Goal: Communication & Community: Answer question/provide support

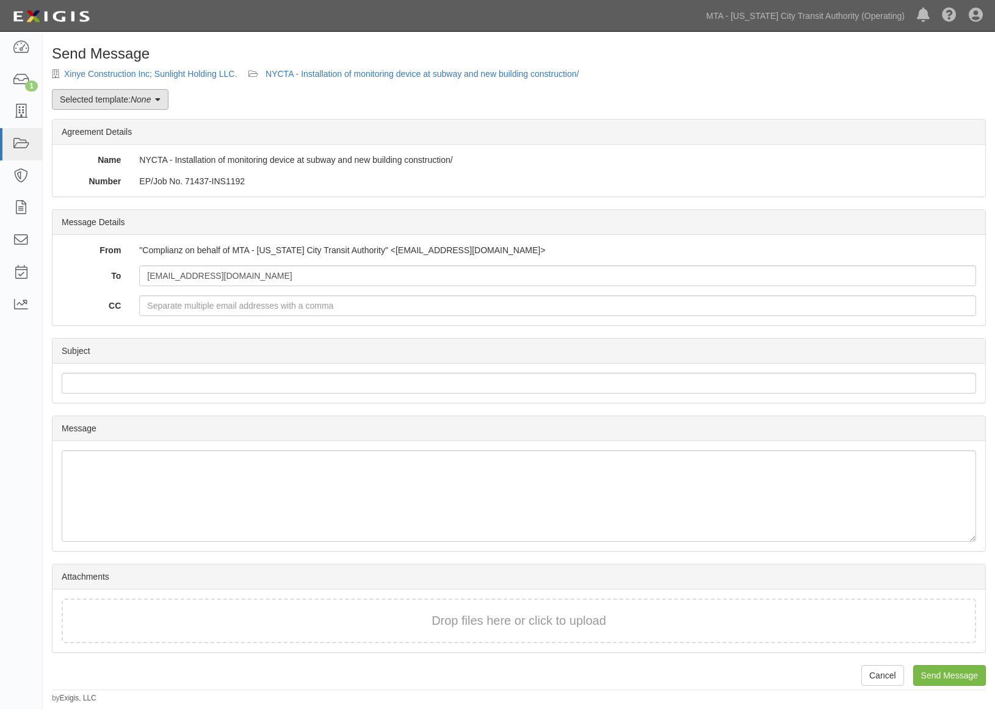
click at [147, 92] on link "Selected template: None" at bounding box center [110, 99] width 117 height 21
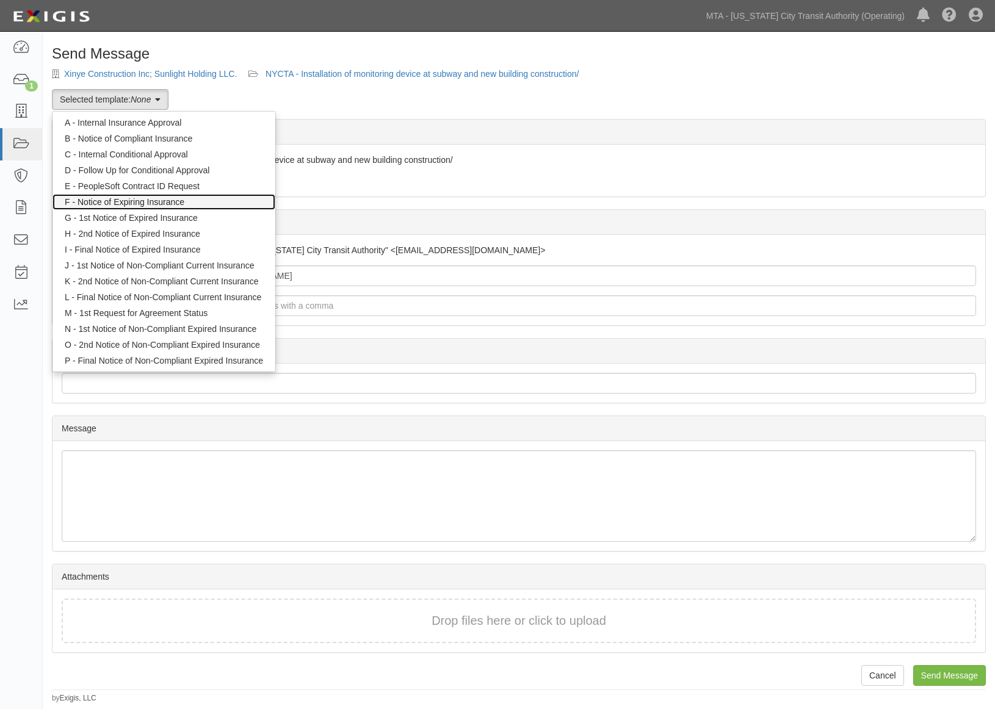
click at [129, 203] on link "F - Notice of Expiring Insurance" at bounding box center [163, 202] width 223 height 16
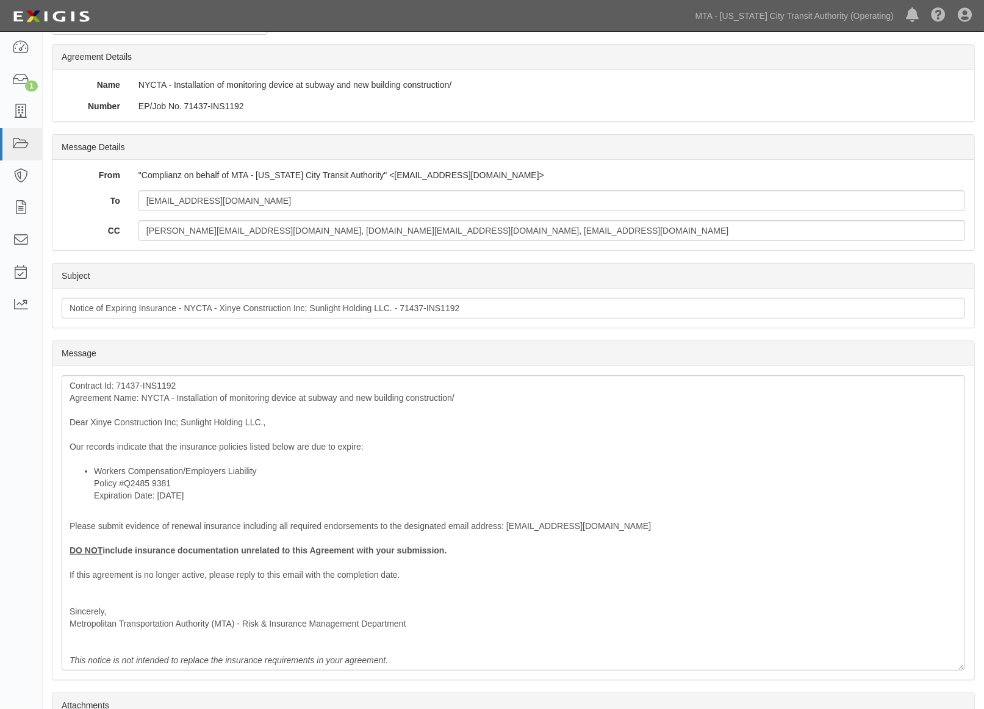
scroll to position [198, 0]
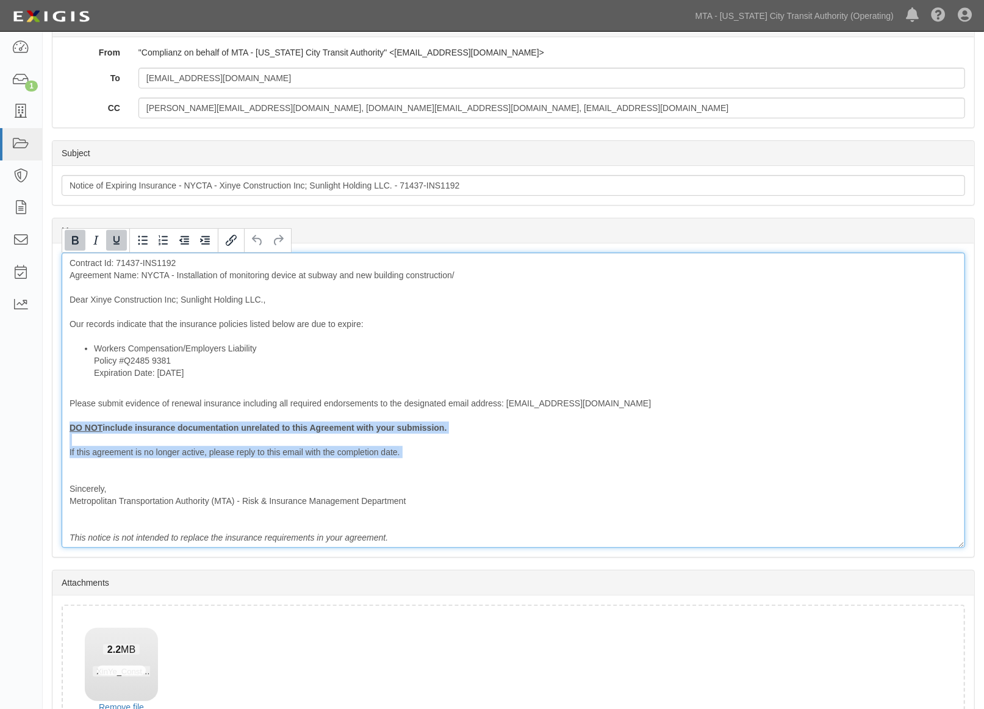
drag, startPoint x: 186, startPoint y: 465, endPoint x: 57, endPoint y: 428, distance: 134.5
click at [57, 428] on div "Message Contract Id: 71437-INS1192 Agreement Name: NYCTA - Installation of moni…" at bounding box center [513, 401] width 922 height 314
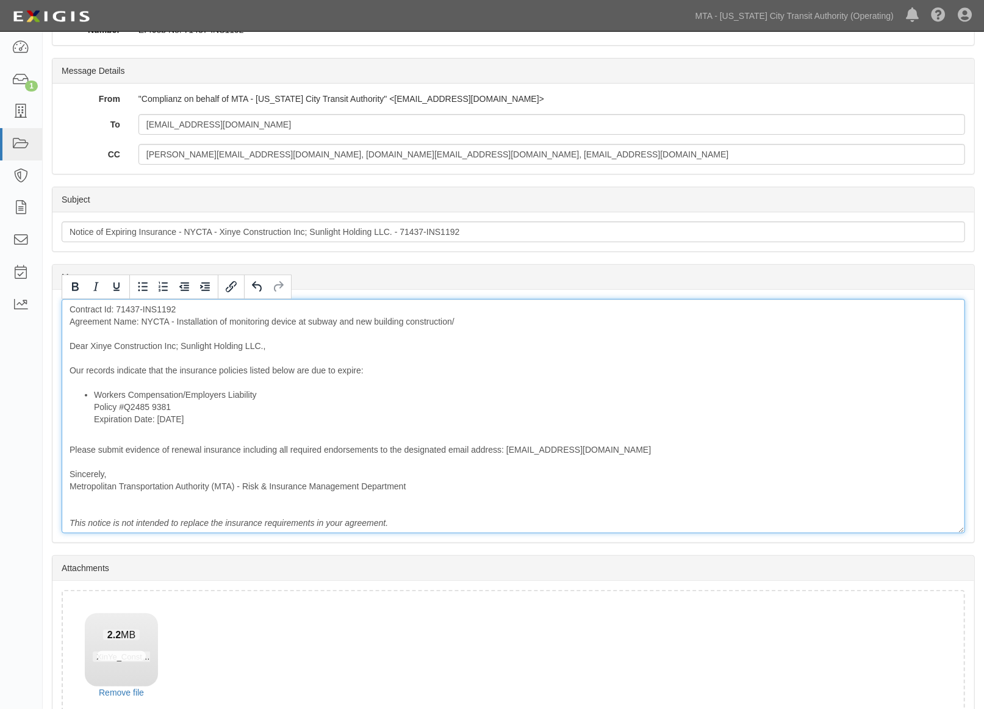
scroll to position [62, 0]
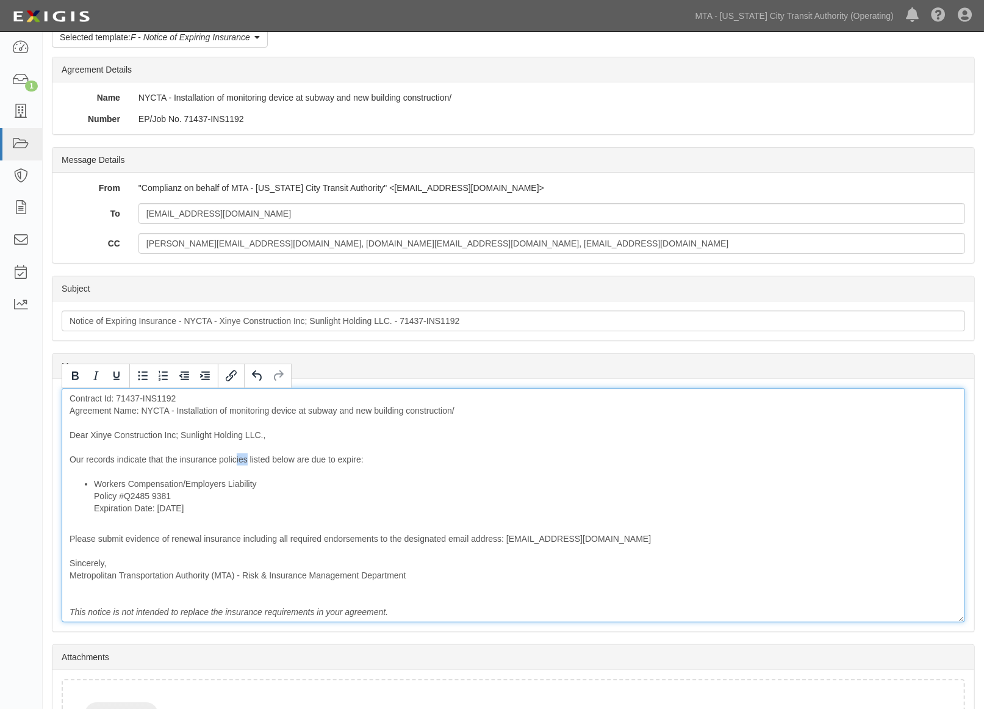
drag, startPoint x: 247, startPoint y: 457, endPoint x: 236, endPoint y: 458, distance: 11.1
click at [236, 458] on div "Contract Id: 71437-INS1192 Agreement Name: NYCTA - Installation of monitoring d…" at bounding box center [514, 505] width 904 height 234
click at [291, 458] on div "Contract Id: 71437-INS1192 Agreement Name: NYCTA - Installation of monitoring d…" at bounding box center [514, 505] width 904 height 234
click at [462, 410] on div "Contract Id: 71437-INS1192 Agreement Name: NYCTA - Installation of monitoring d…" at bounding box center [514, 505] width 904 height 234
drag, startPoint x: 202, startPoint y: 538, endPoint x: 380, endPoint y: 538, distance: 178.2
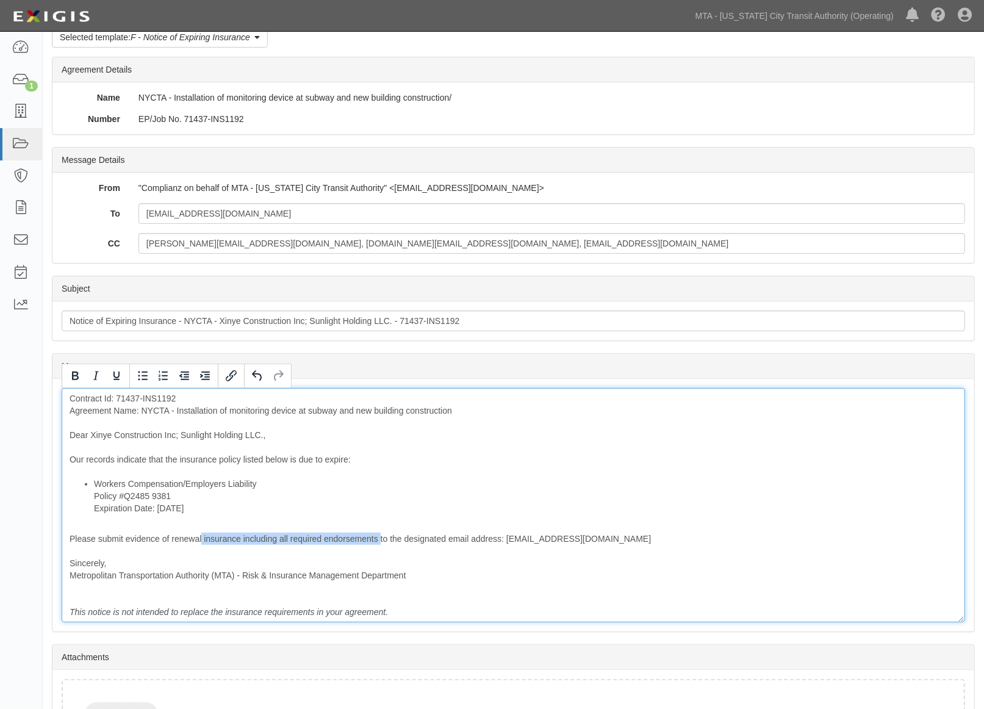
click at [380, 538] on div "Contract Id: 71437-INS1192 Agreement Name: NYCTA - Installation of monitoring d…" at bounding box center [514, 505] width 904 height 234
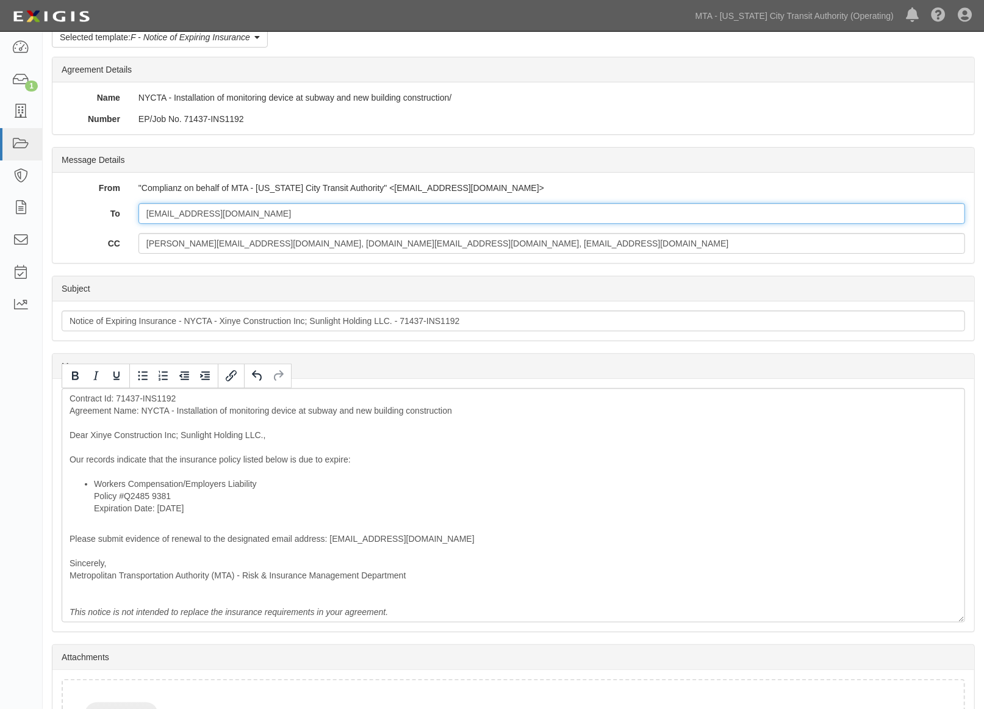
click at [226, 215] on input "info@xinyeconstructin.com" at bounding box center [552, 213] width 827 height 21
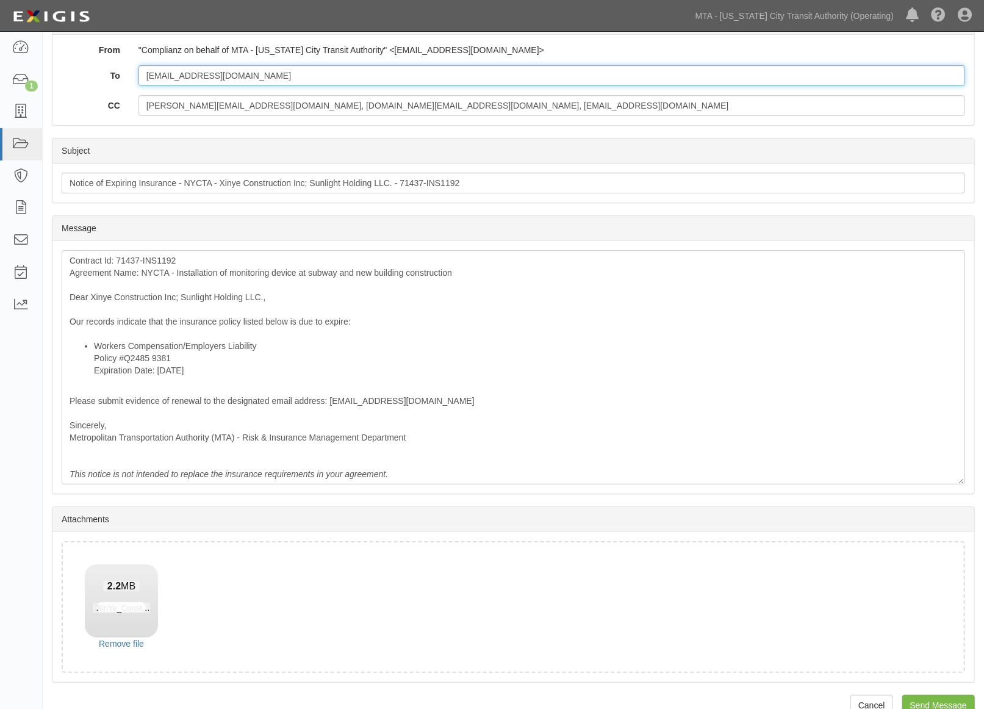
scroll to position [225, 0]
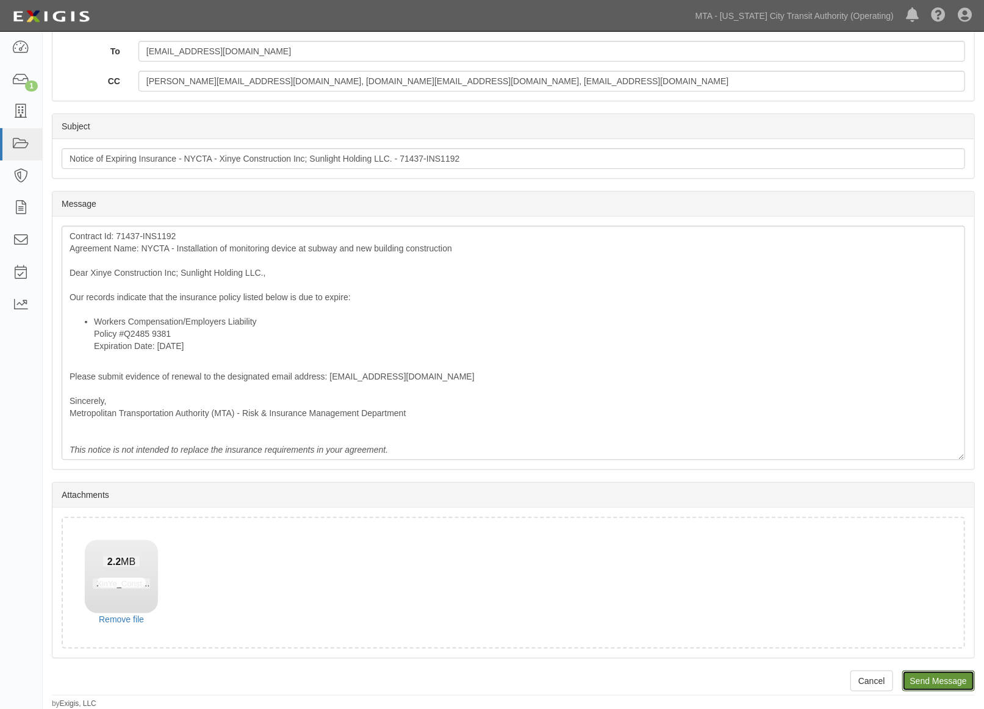
drag, startPoint x: 919, startPoint y: 676, endPoint x: 545, endPoint y: 44, distance: 733.9
click at [919, 676] on input "Send Message" at bounding box center [939, 681] width 73 height 21
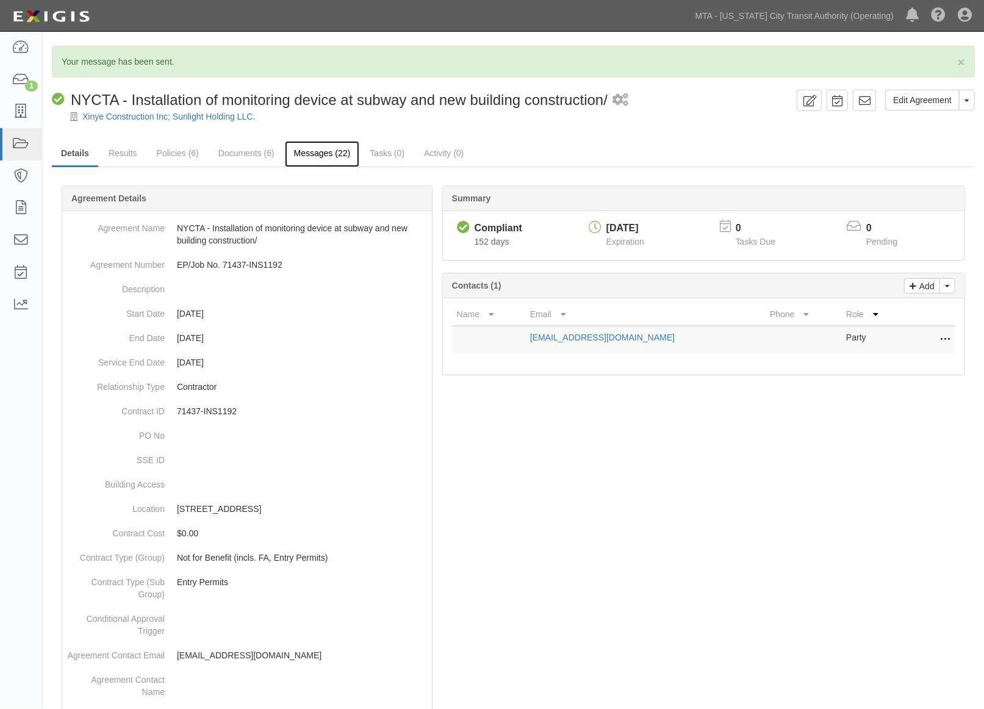
click at [314, 150] on link "Messages (22)" at bounding box center [322, 154] width 75 height 26
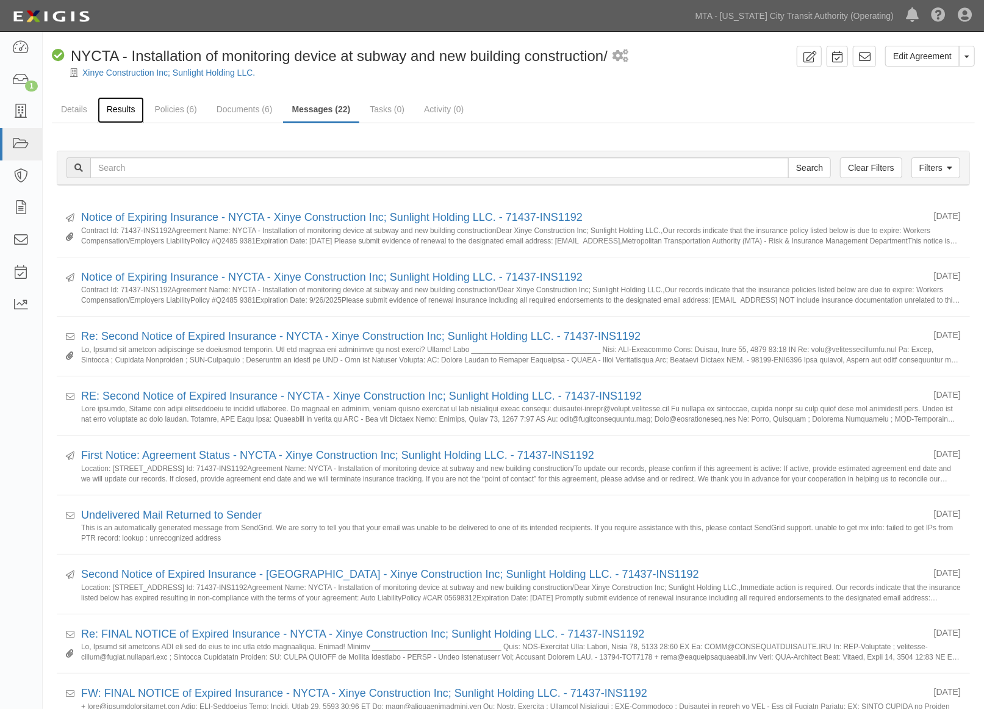
click at [106, 107] on link "Results" at bounding box center [121, 110] width 47 height 26
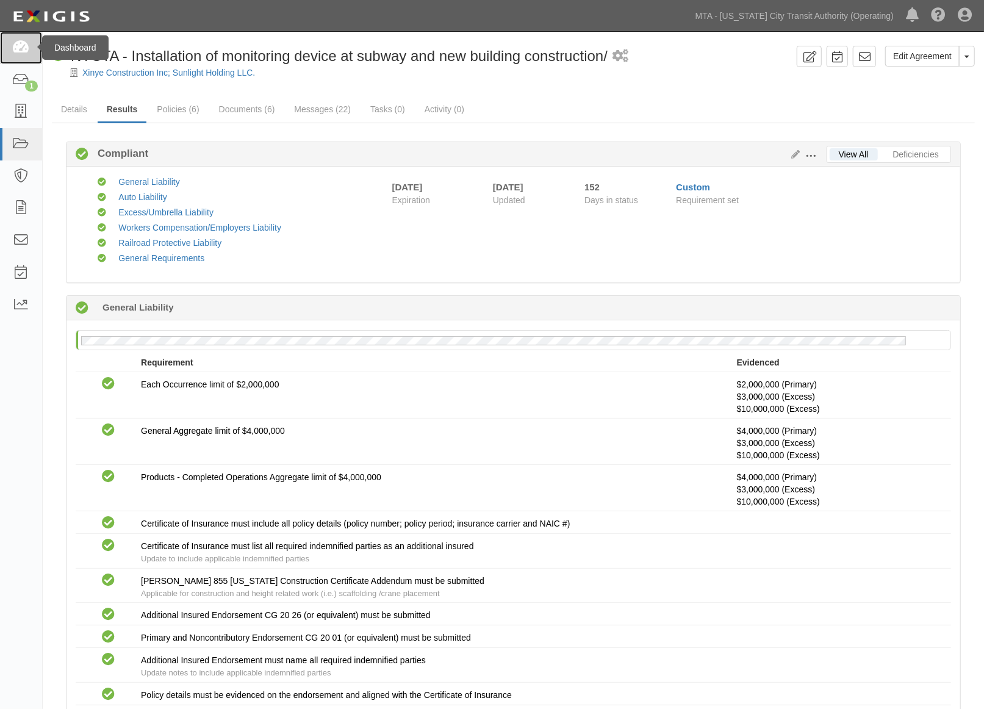
click at [25, 54] on icon at bounding box center [20, 48] width 17 height 14
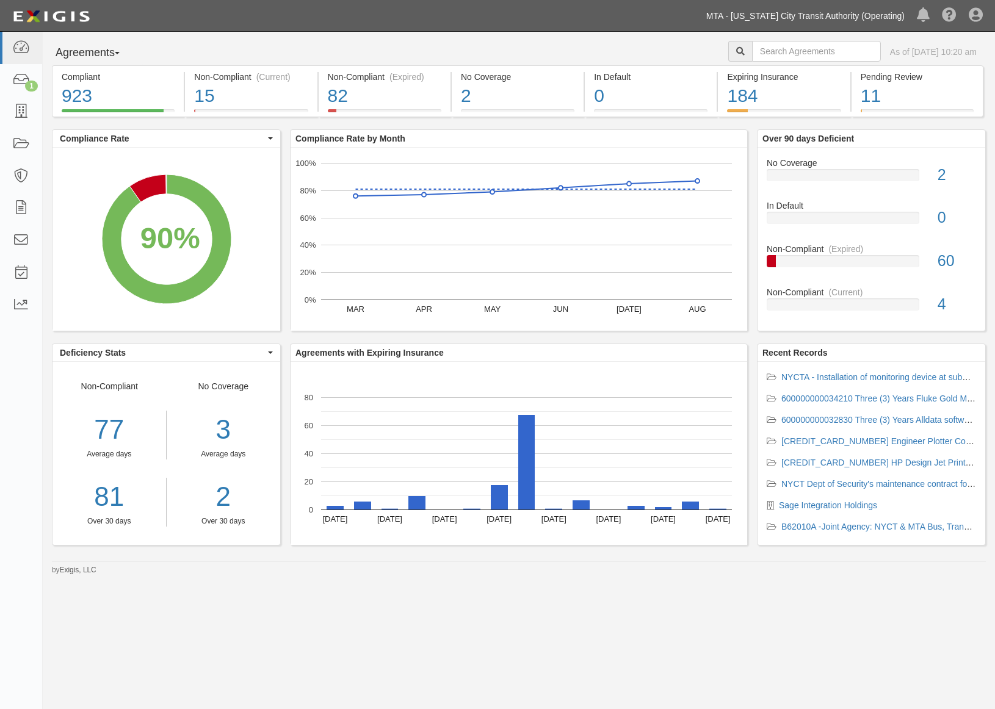
click at [746, 15] on link "MTA - [US_STATE] City Transit Authority (Operating)" at bounding box center [805, 16] width 211 height 24
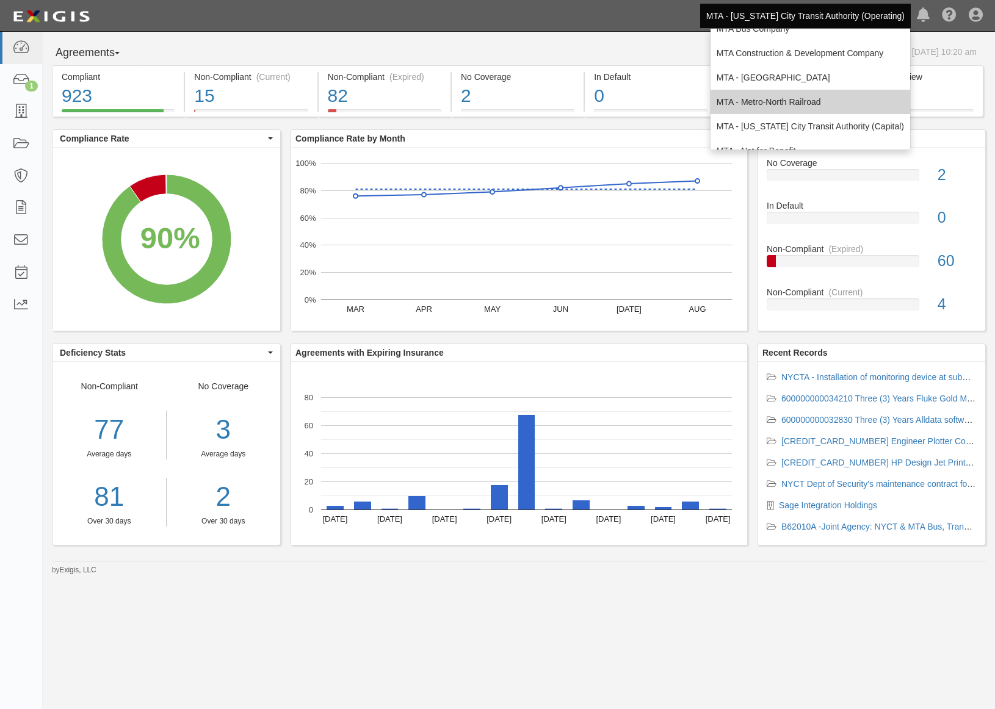
scroll to position [81, 0]
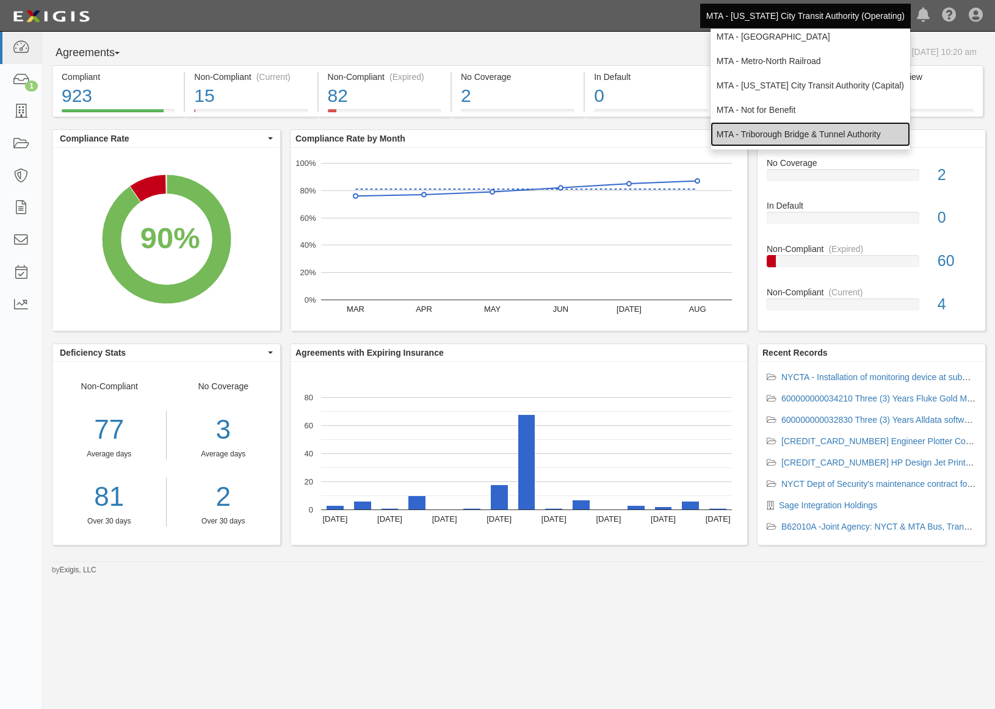
click at [761, 130] on link "MTA - Triborough Bridge & Tunnel Authority" at bounding box center [810, 134] width 200 height 24
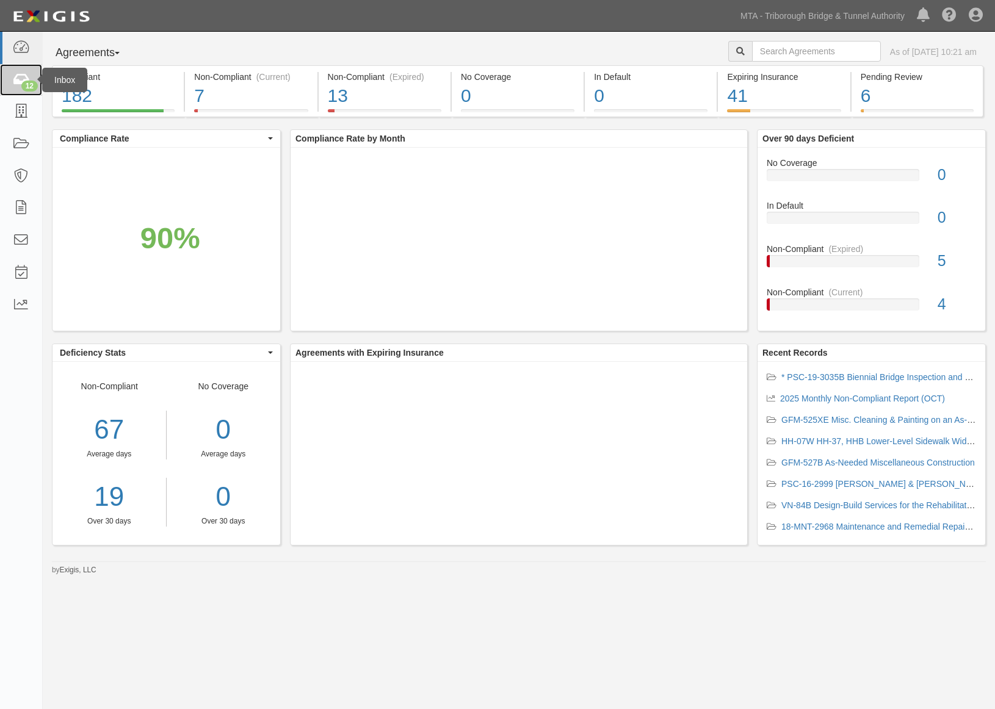
click at [20, 79] on icon at bounding box center [20, 80] width 17 height 14
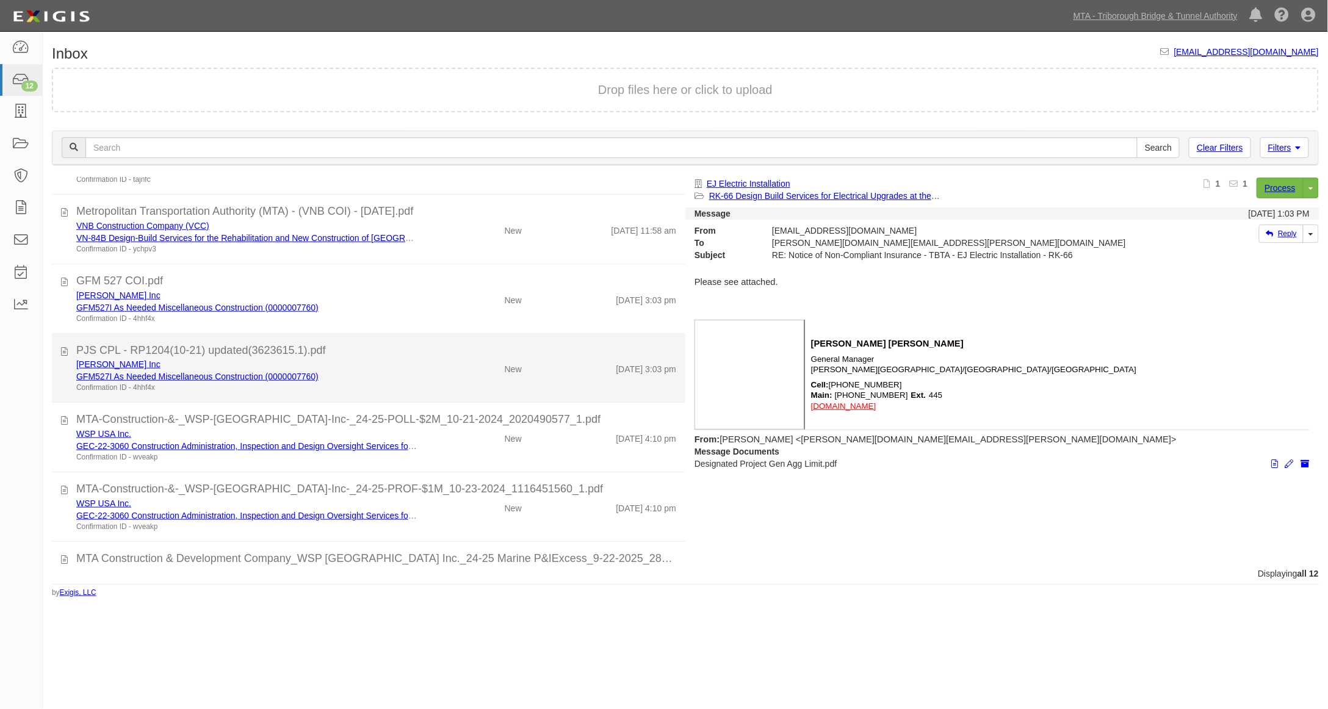
scroll to position [443, 0]
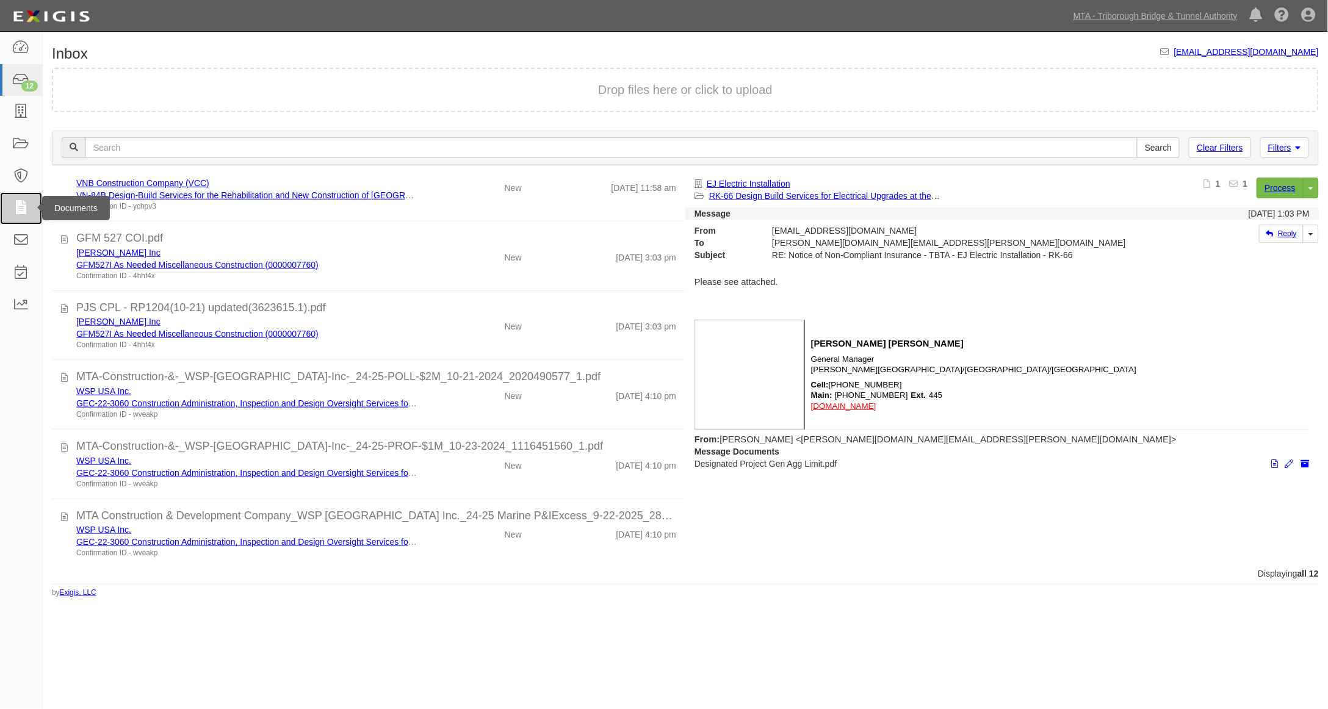
click at [26, 203] on icon at bounding box center [20, 208] width 17 height 14
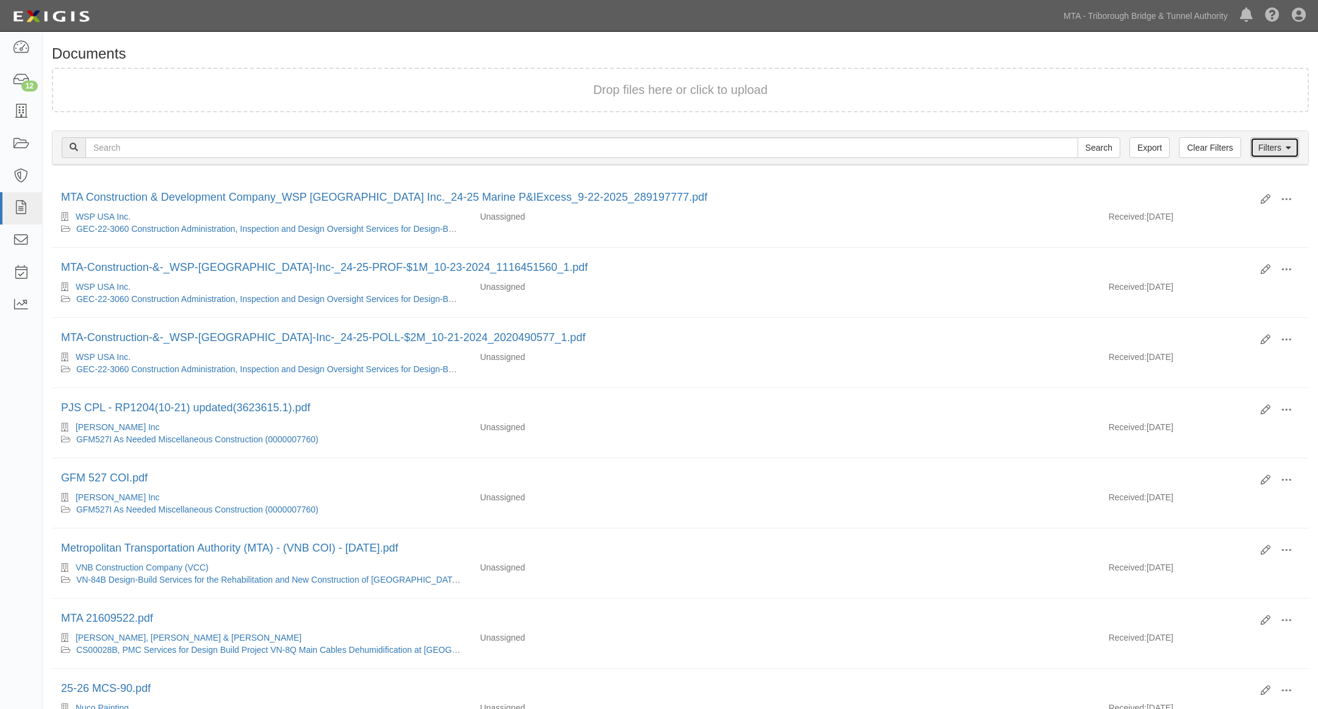
click at [1266, 146] on link "Filters" at bounding box center [1275, 147] width 49 height 21
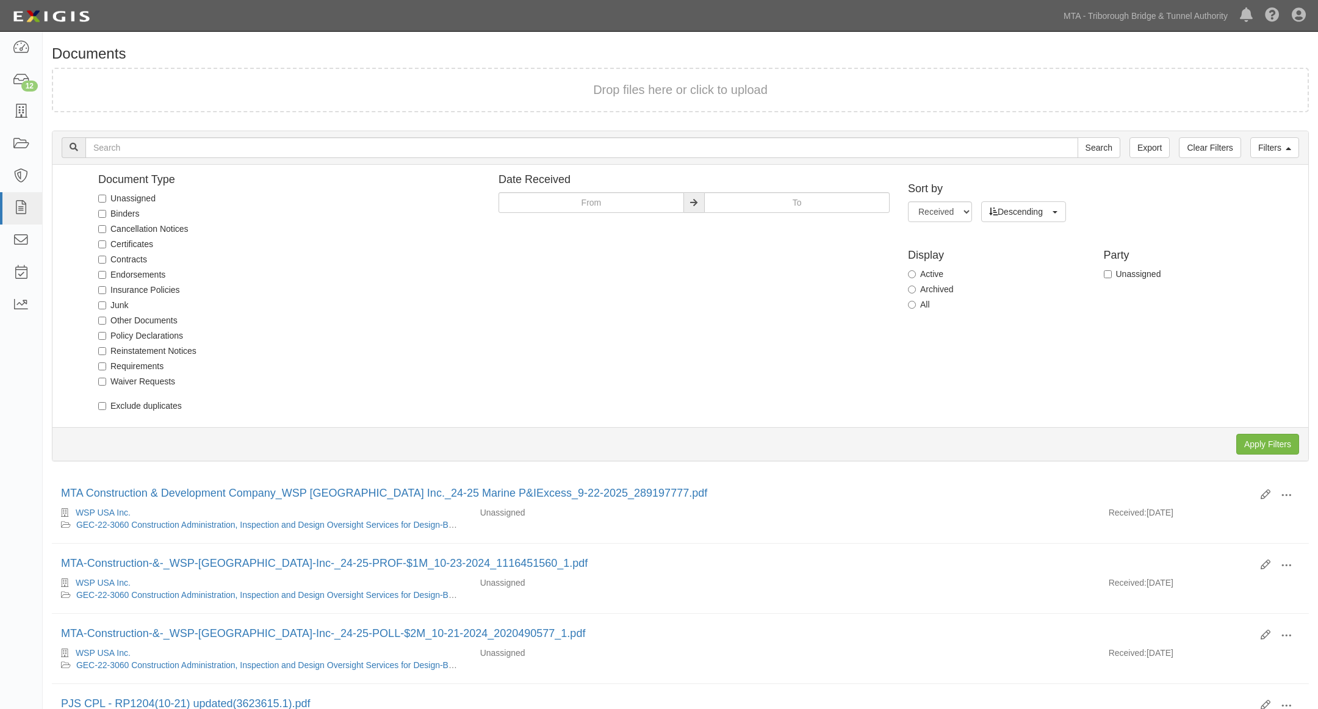
click at [125, 199] on label "Unassigned" at bounding box center [126, 198] width 57 height 12
click at [106, 199] on input "Unassigned" at bounding box center [102, 199] width 8 height 8
checkbox input "true"
click at [1266, 440] on input "Apply Filters" at bounding box center [1268, 444] width 63 height 21
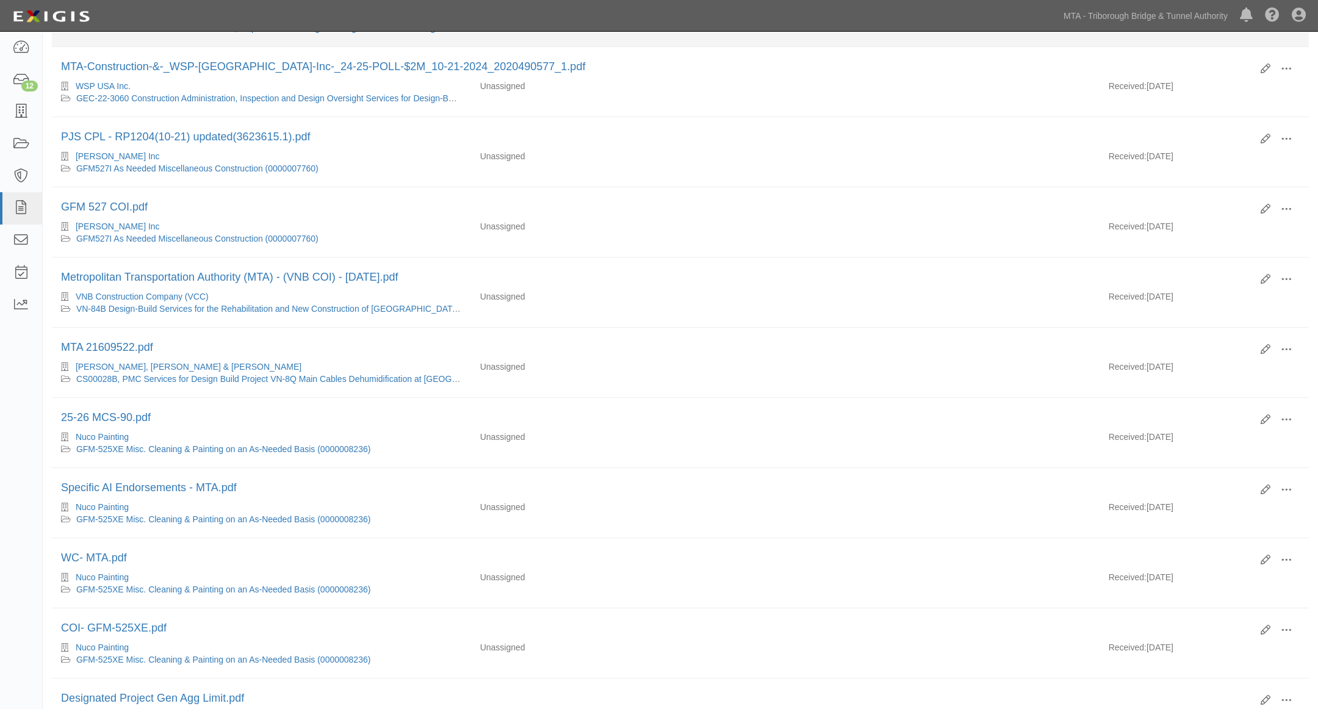
scroll to position [339, 0]
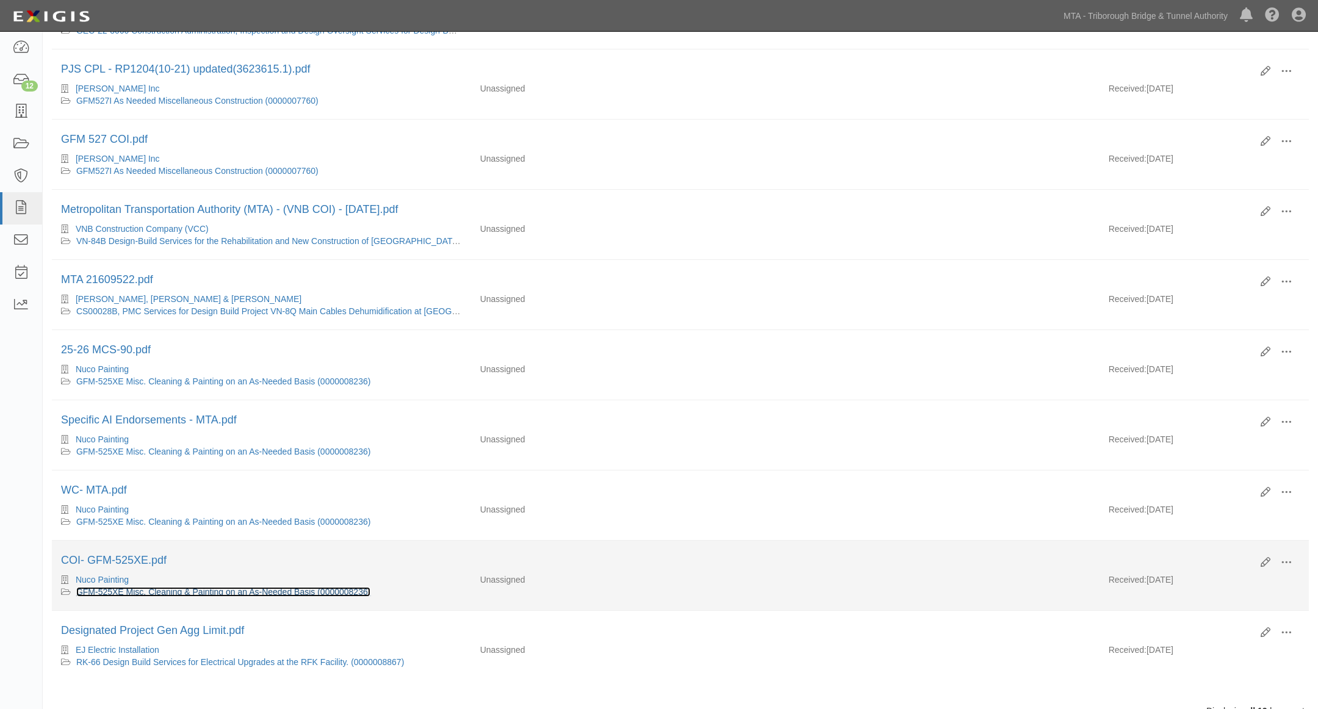
click at [355, 597] on link "GFM-525XE Misc. Cleaning & Painting on an As-Needed Basis (0000008236)" at bounding box center [223, 592] width 295 height 10
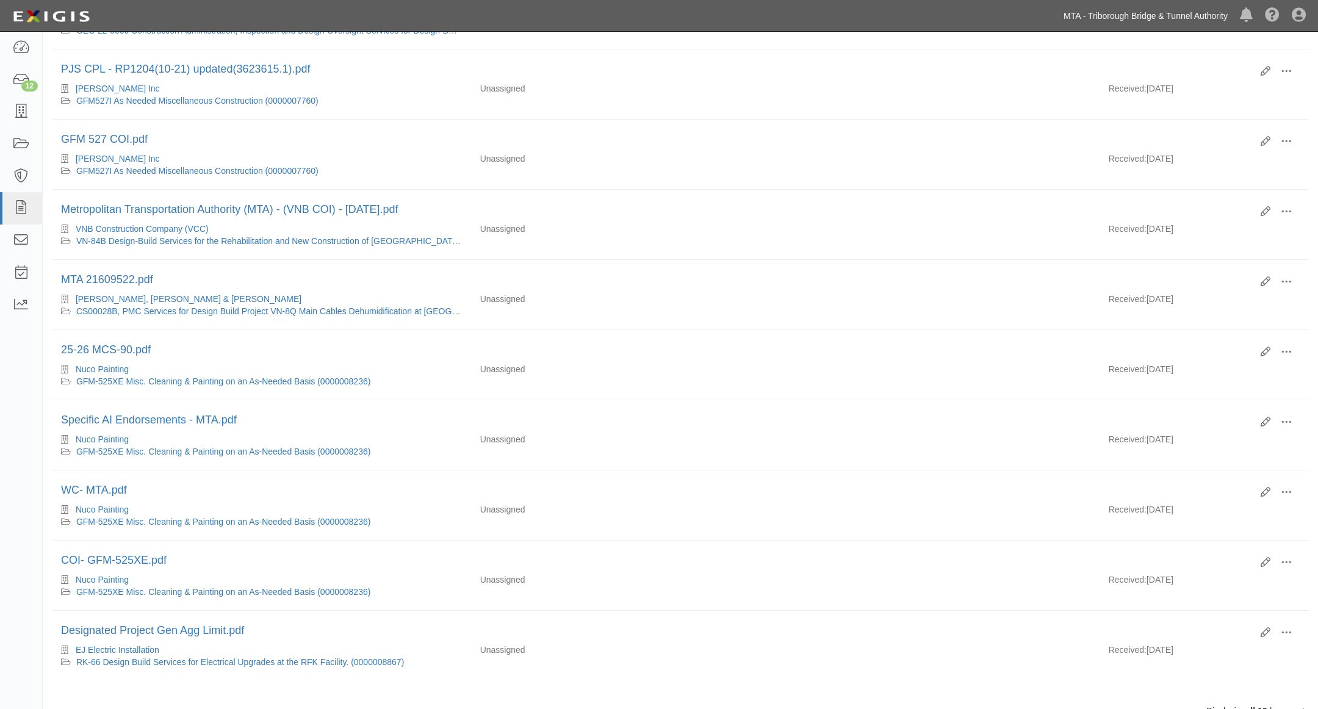
click at [1216, 19] on link "MTA - Triborough Bridge & Tunnel Authority" at bounding box center [1146, 16] width 176 height 24
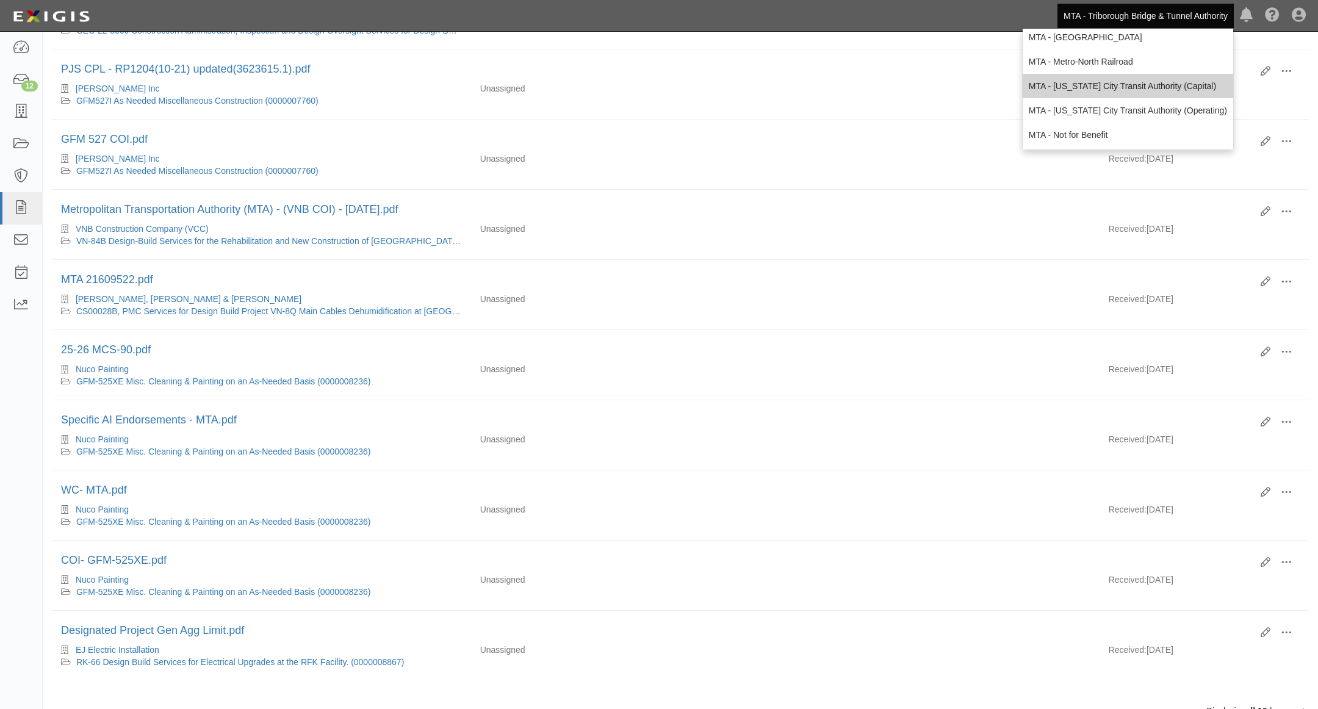
scroll to position [81, 0]
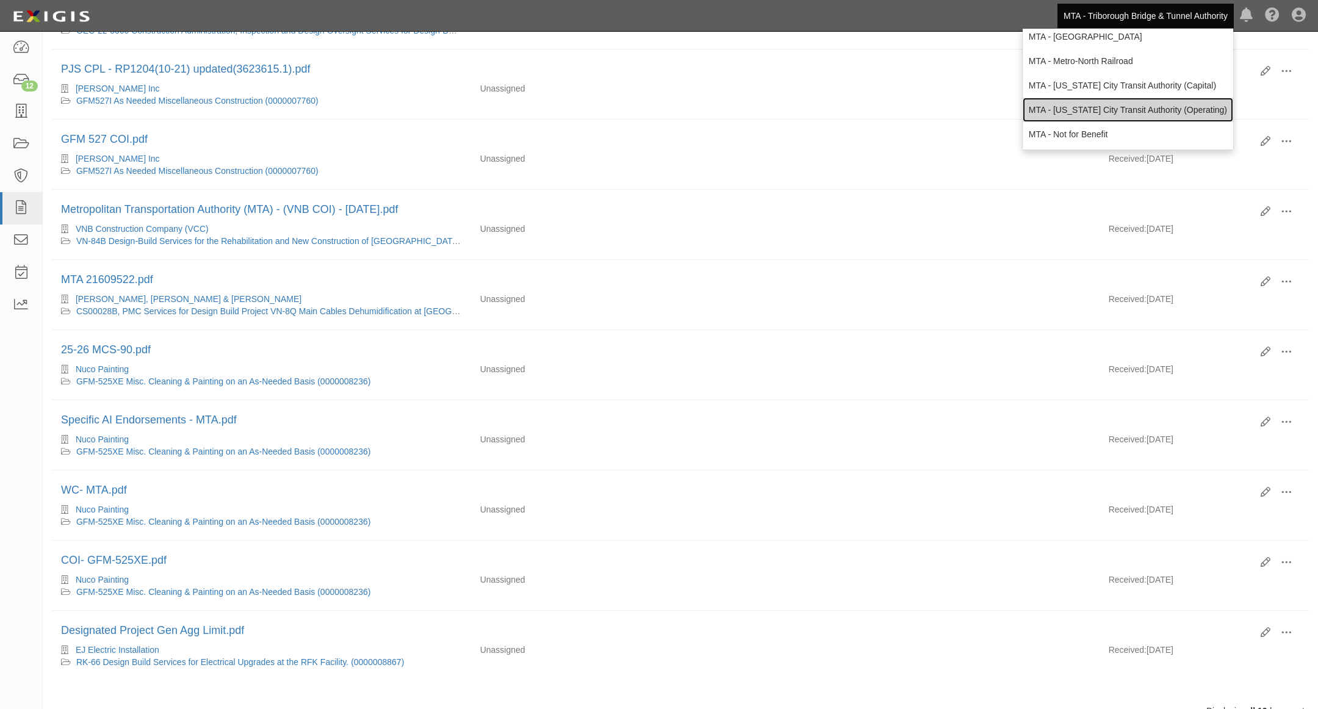
click at [1107, 106] on link "MTA - [US_STATE] City Transit Authority (Operating)" at bounding box center [1128, 110] width 211 height 24
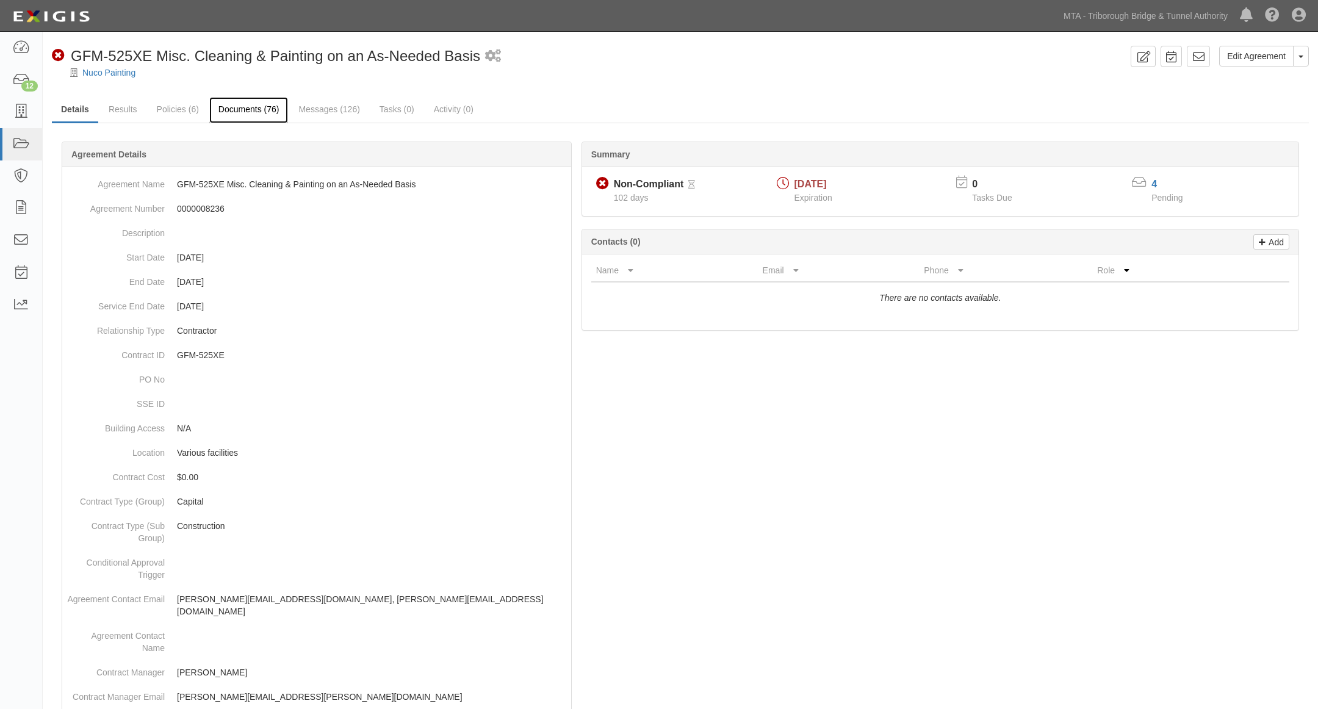
click at [236, 107] on link "Documents (76)" at bounding box center [248, 110] width 79 height 26
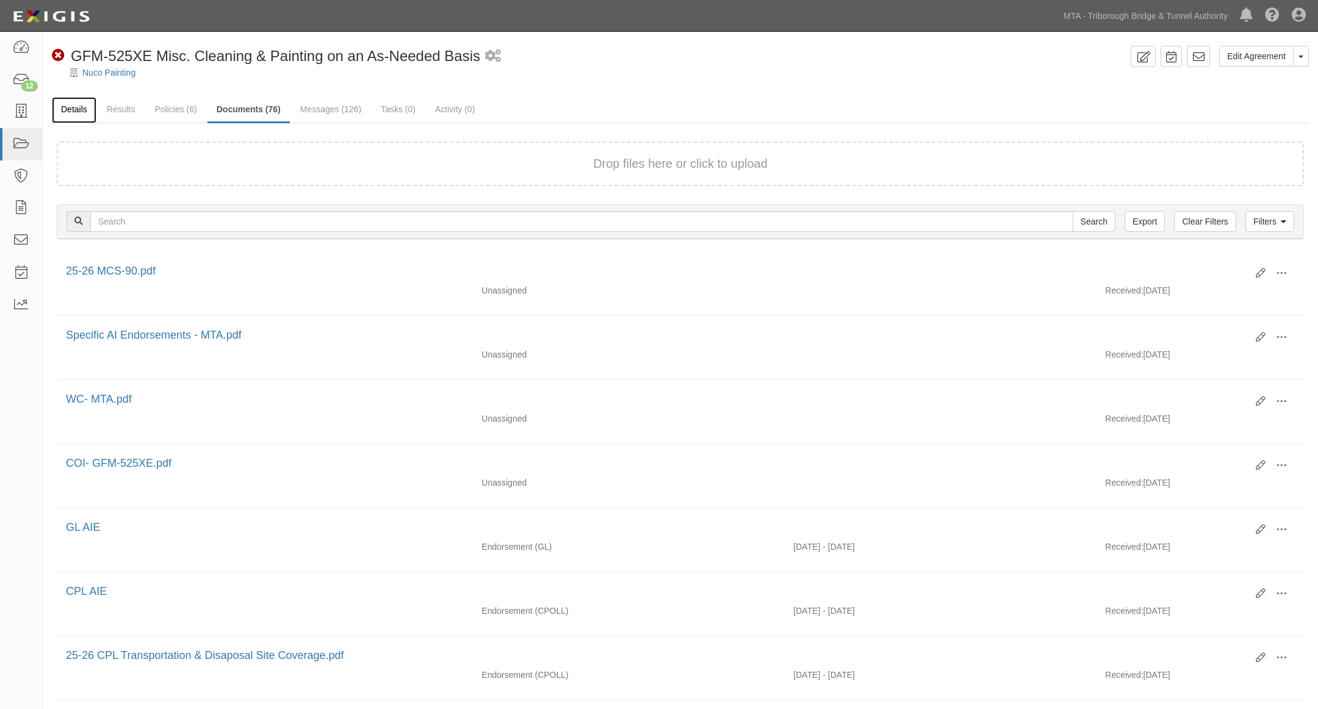
click at [69, 104] on link "Details" at bounding box center [74, 110] width 45 height 26
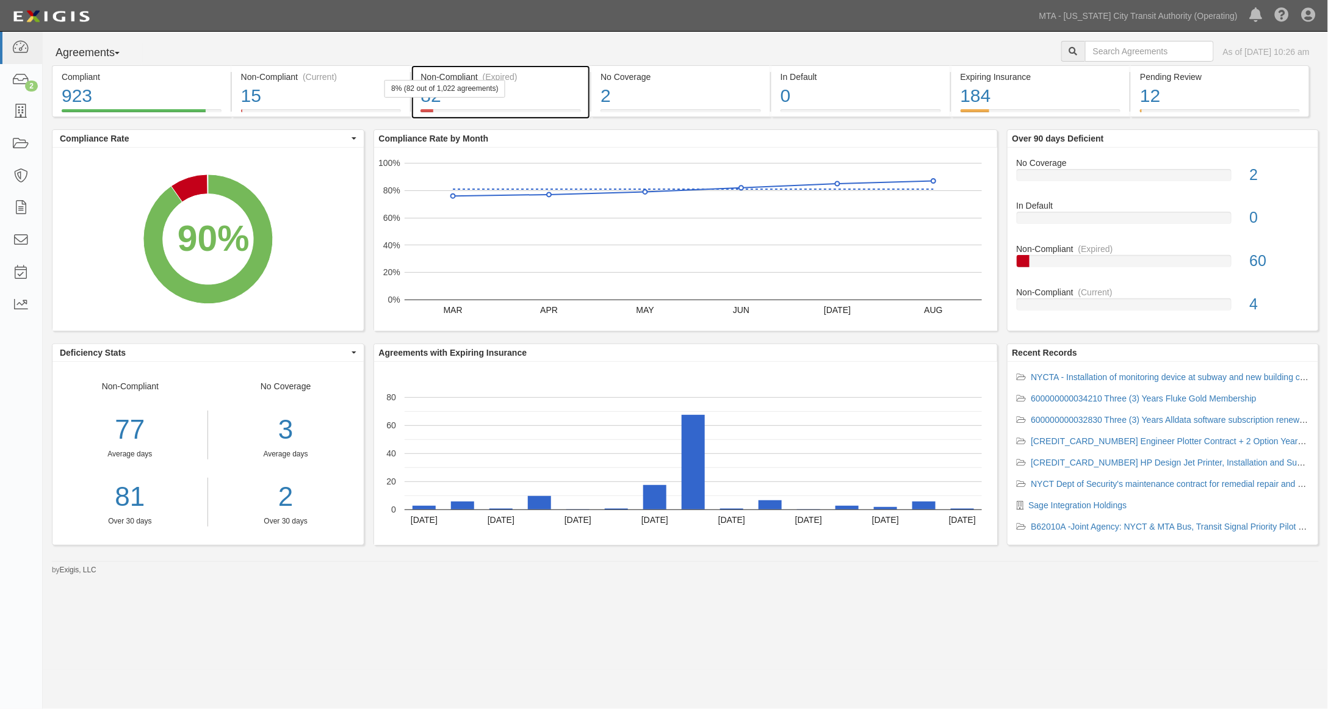
click at [562, 98] on div "82" at bounding box center [501, 96] width 161 height 26
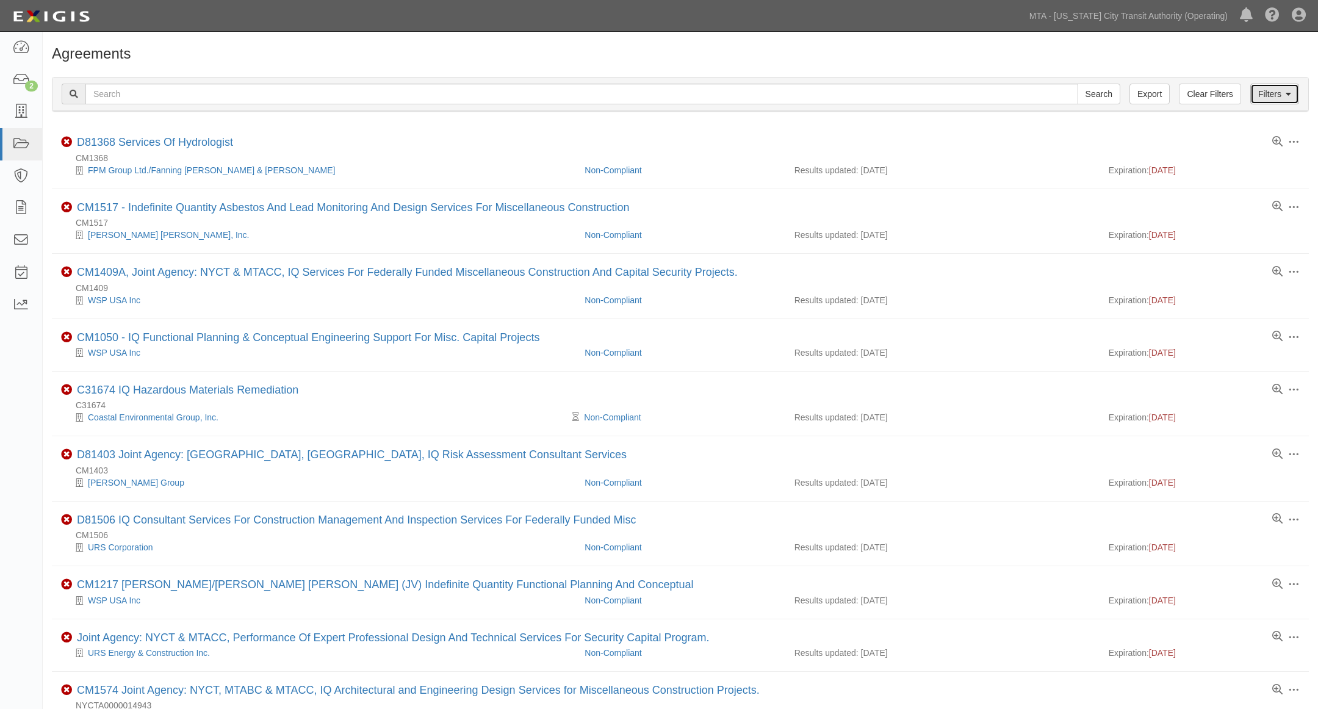
drag, startPoint x: 1277, startPoint y: 93, endPoint x: 1169, endPoint y: 108, distance: 108.5
click at [1277, 92] on link "Filters" at bounding box center [1275, 94] width 49 height 21
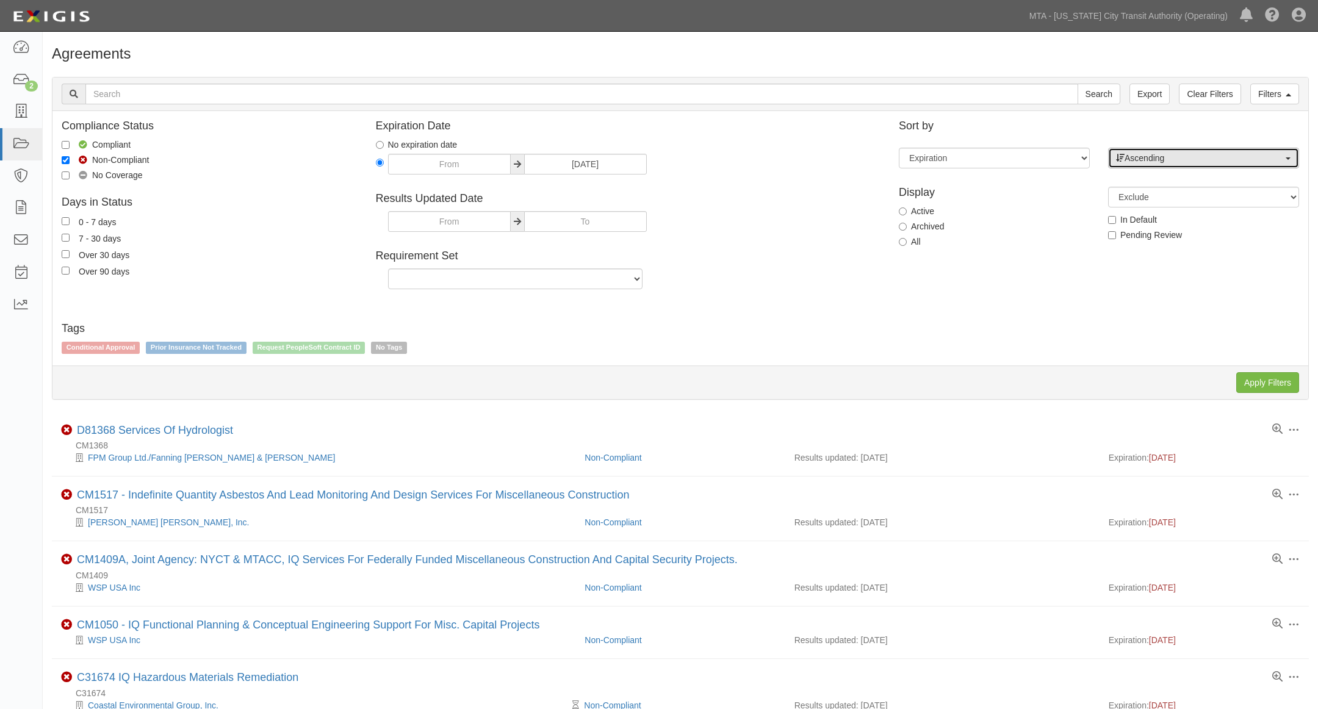
click at [1171, 161] on span "Ascending" at bounding box center [1199, 158] width 167 height 12
click at [1158, 193] on span "Descending" at bounding box center [1154, 197] width 45 height 12
select select "desc"
click at [1258, 388] on input "Apply Filters" at bounding box center [1268, 382] width 63 height 21
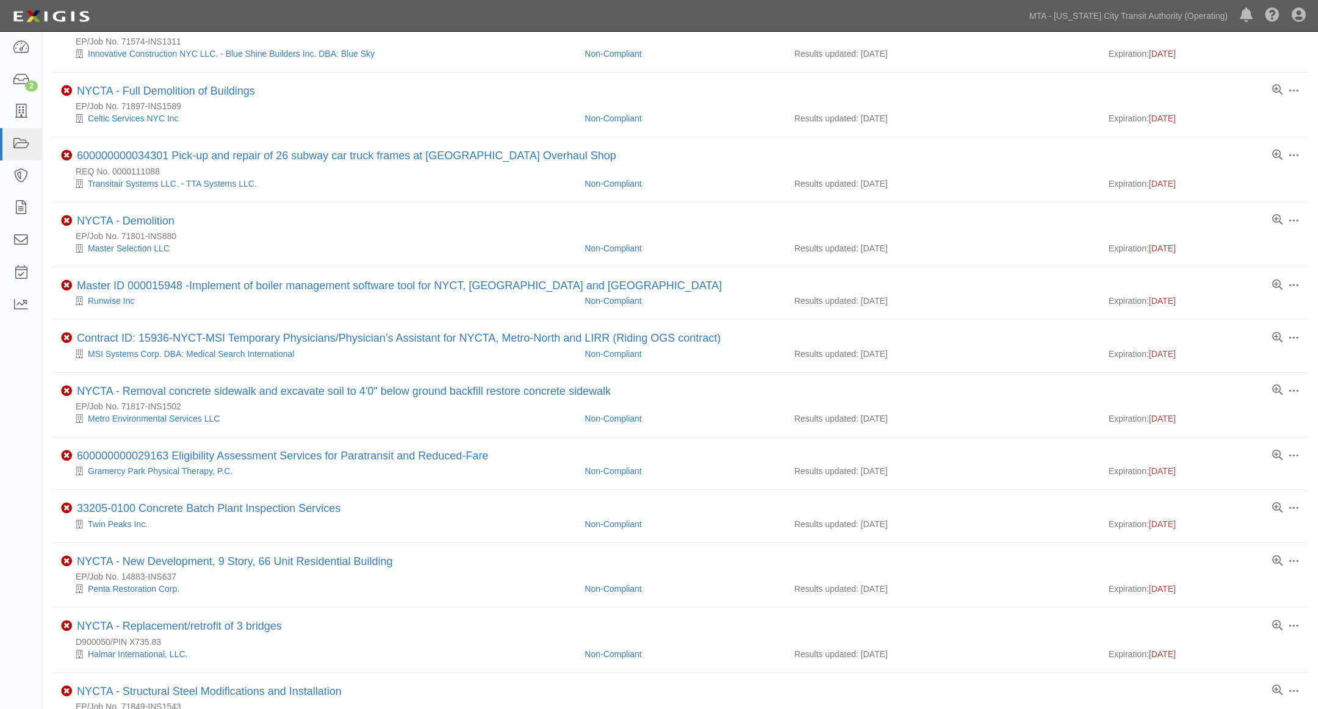
scroll to position [474, 0]
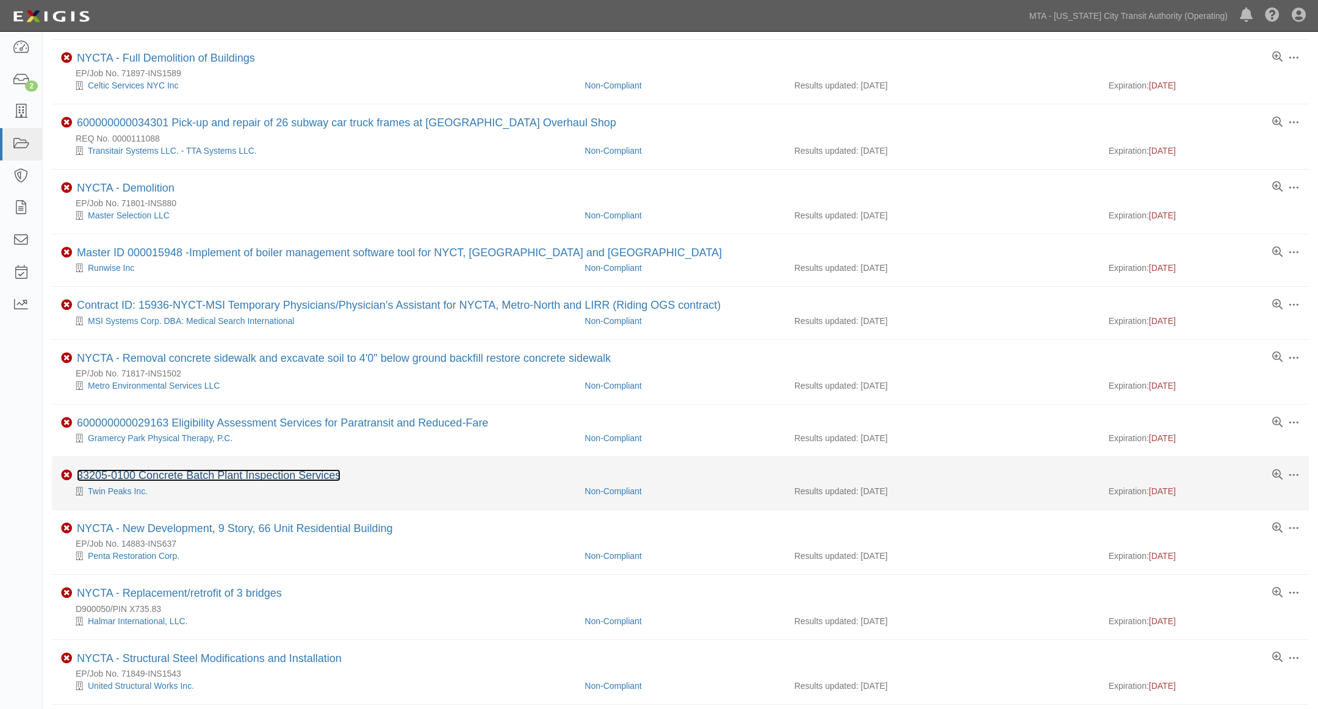
click at [276, 481] on link "33205-0100 Concrete Batch Plant Inspection Services" at bounding box center [209, 475] width 264 height 12
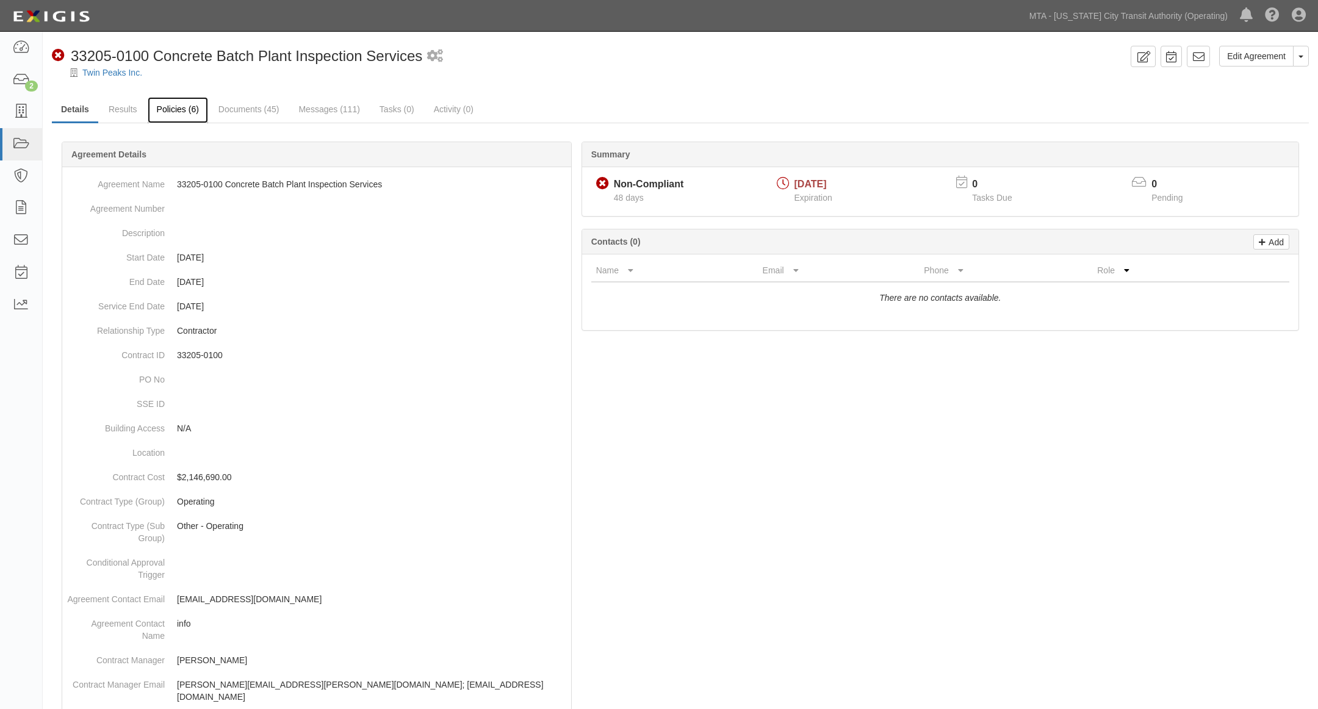
click at [178, 108] on link "Policies (6)" at bounding box center [178, 110] width 60 height 26
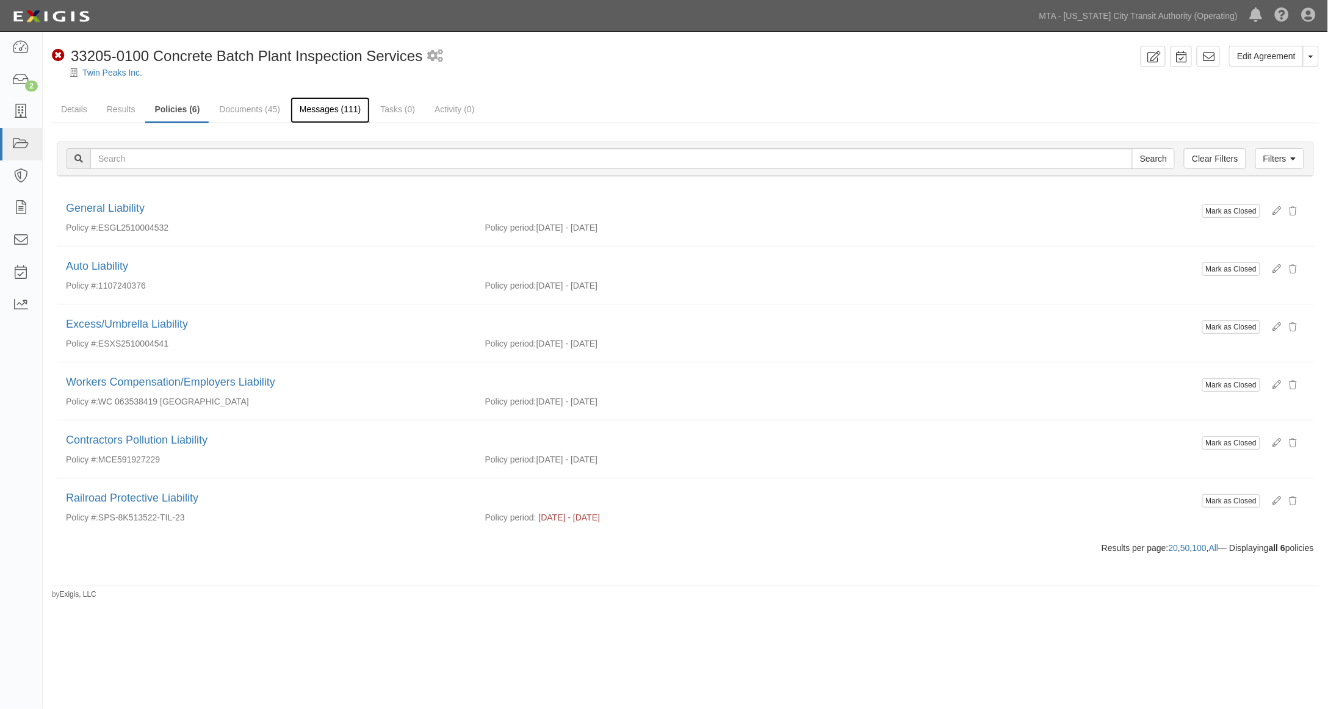
click at [319, 110] on link "Messages (111)" at bounding box center [330, 110] width 79 height 26
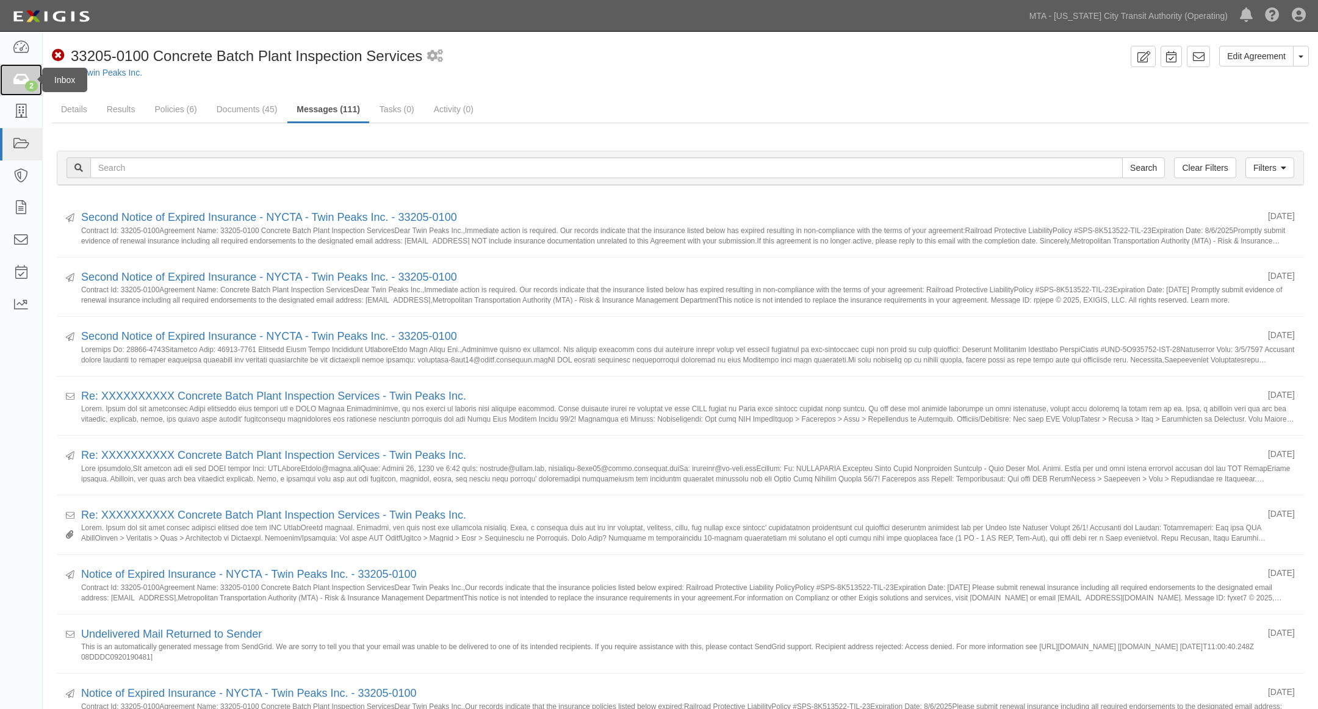
click at [25, 81] on icon at bounding box center [20, 80] width 17 height 14
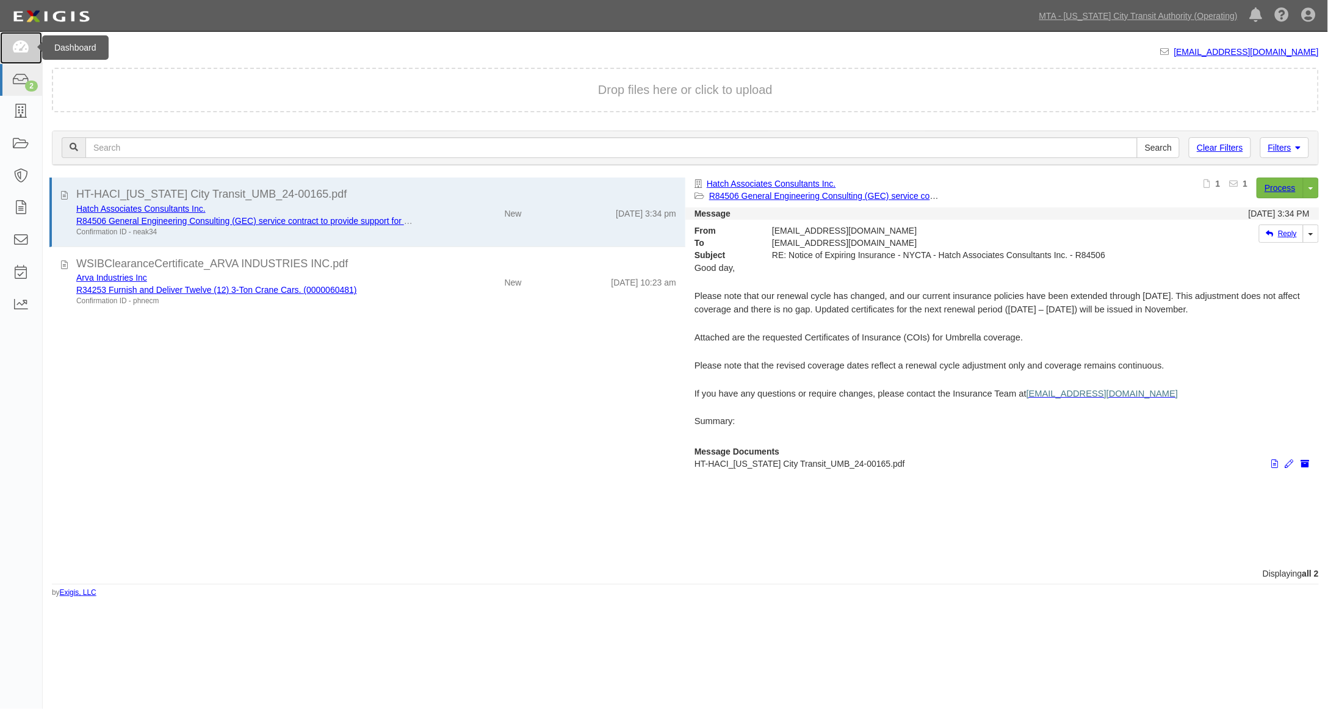
click at [21, 51] on icon at bounding box center [20, 48] width 17 height 14
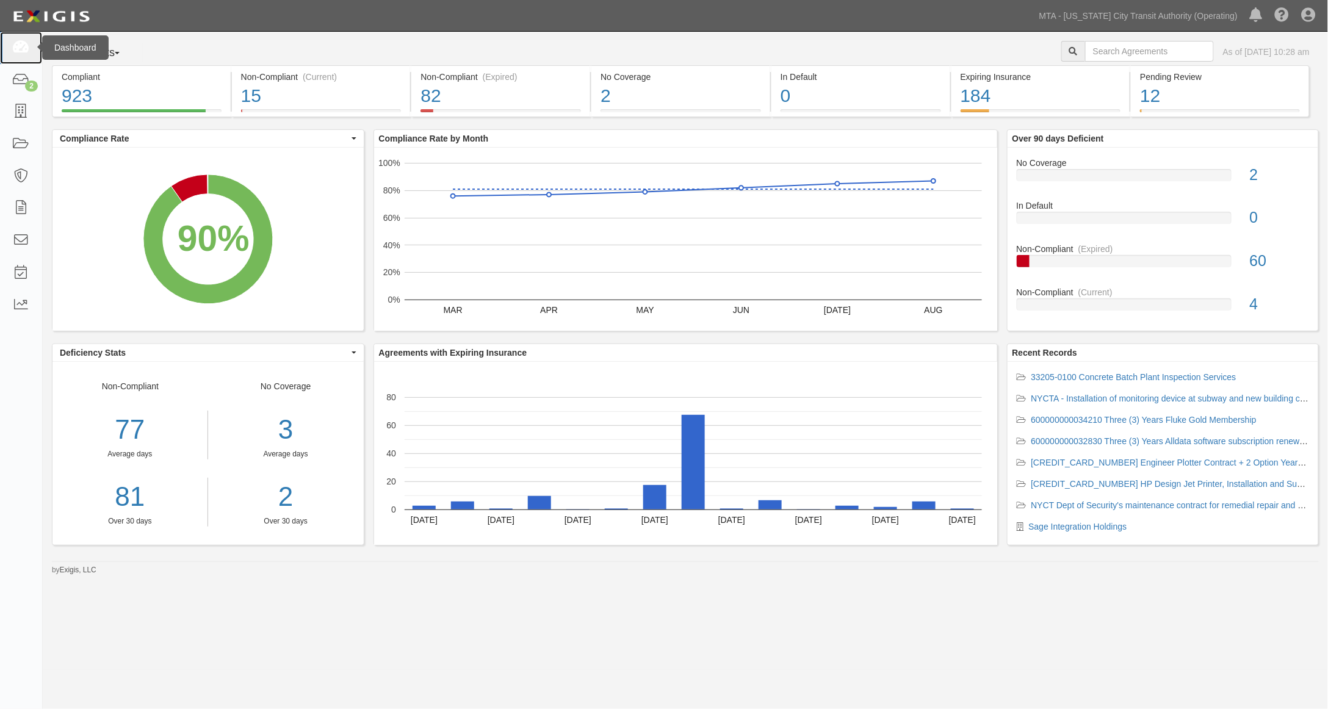
click at [26, 46] on icon at bounding box center [20, 48] width 17 height 14
click at [374, 101] on div "15" at bounding box center [321, 96] width 161 height 26
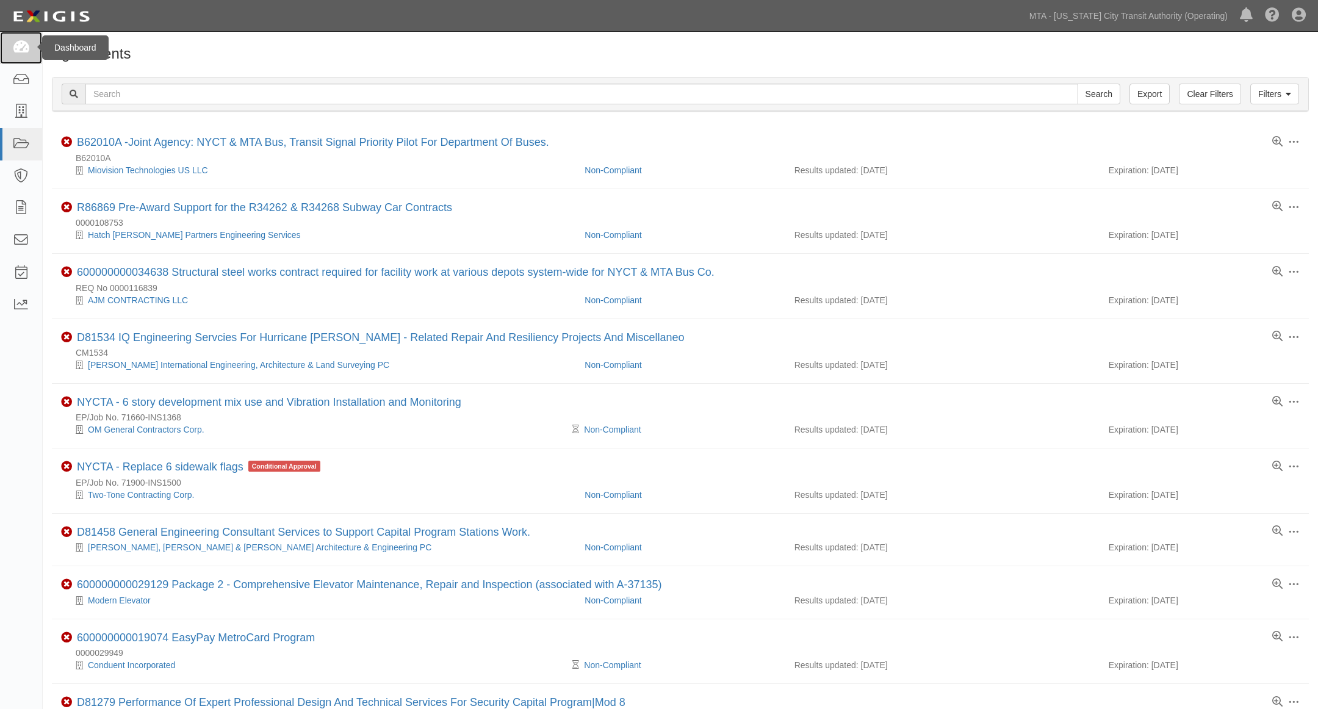
click at [27, 45] on icon at bounding box center [20, 48] width 17 height 14
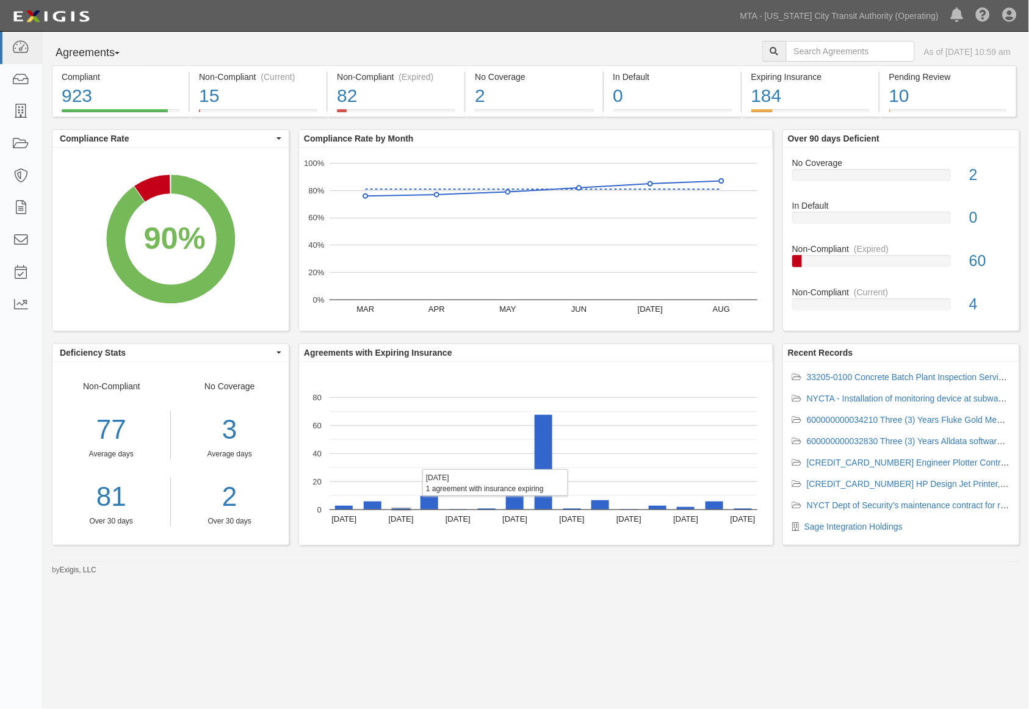
drag, startPoint x: 392, startPoint y: 510, endPoint x: 400, endPoint y: 510, distance: 7.3
click at [400, 510] on rect "A chart." at bounding box center [401, 509] width 18 height 2
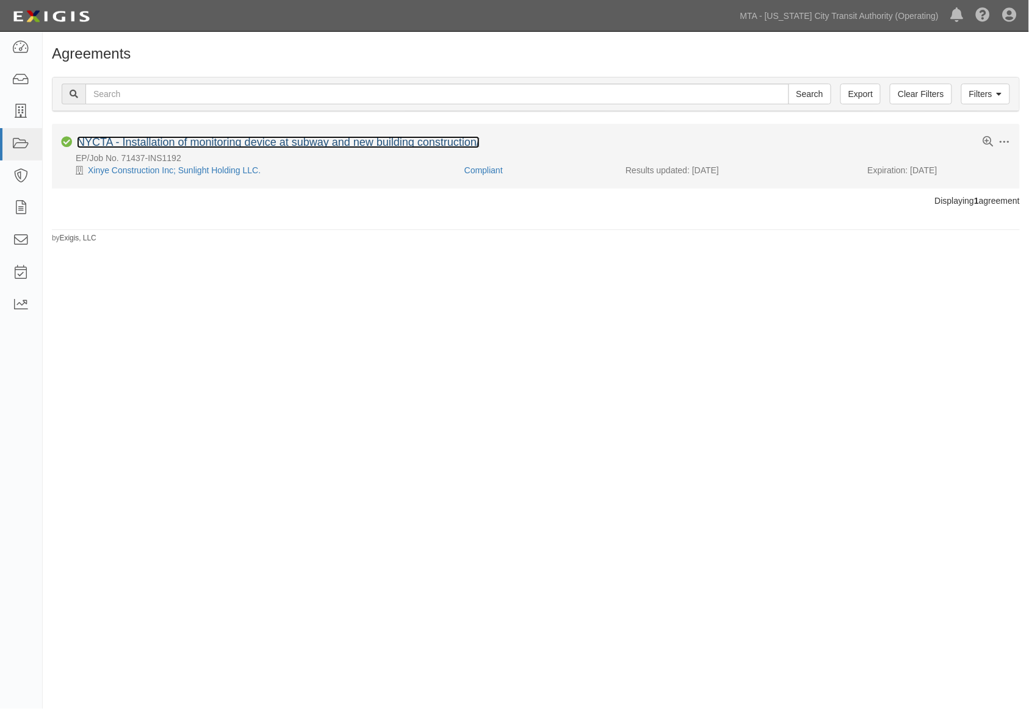
click at [294, 140] on link "NYCTA - Installation of monitoring device at subway and new building constructi…" at bounding box center [278, 142] width 403 height 12
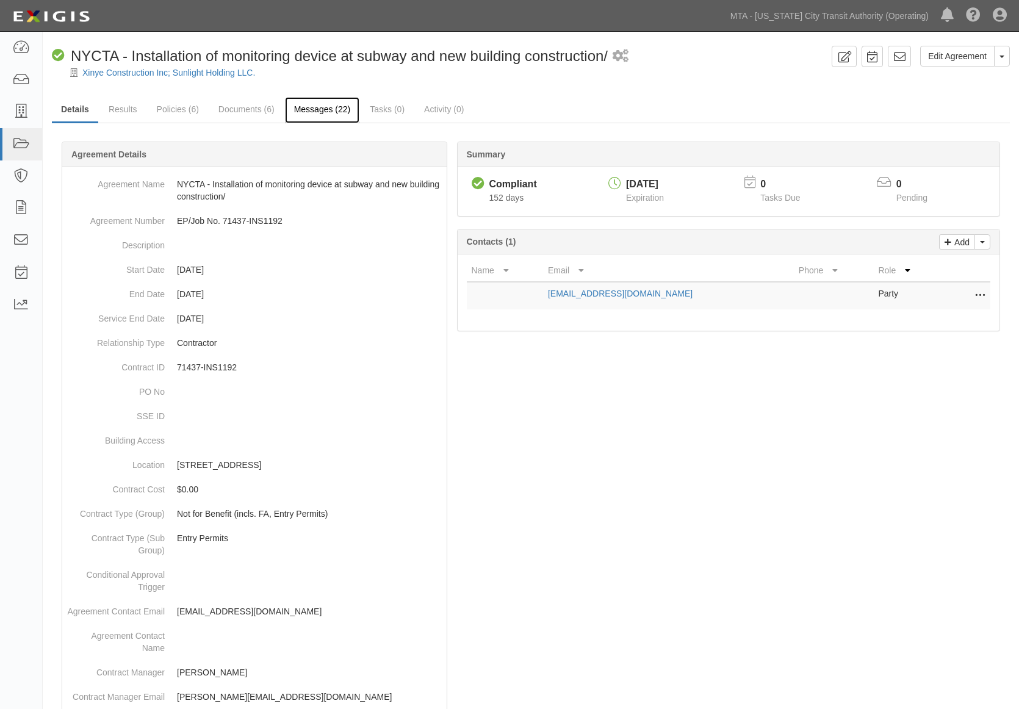
click at [309, 107] on link "Messages (22)" at bounding box center [322, 110] width 75 height 26
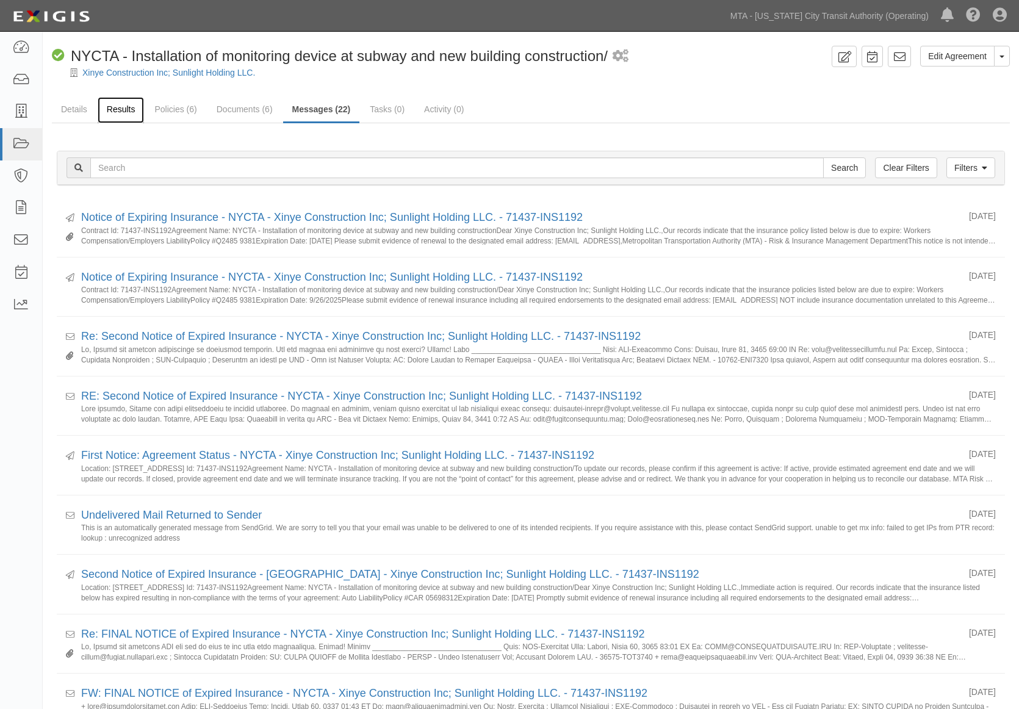
click at [104, 106] on link "Results" at bounding box center [121, 110] width 47 height 26
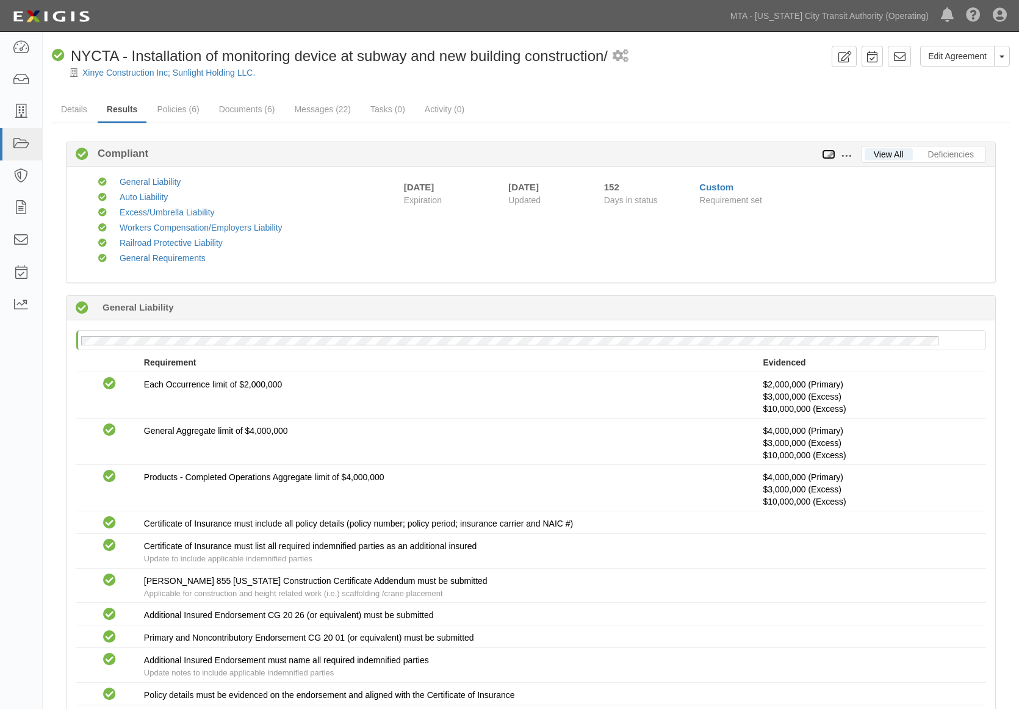
click at [830, 153] on icon at bounding box center [828, 155] width 13 height 9
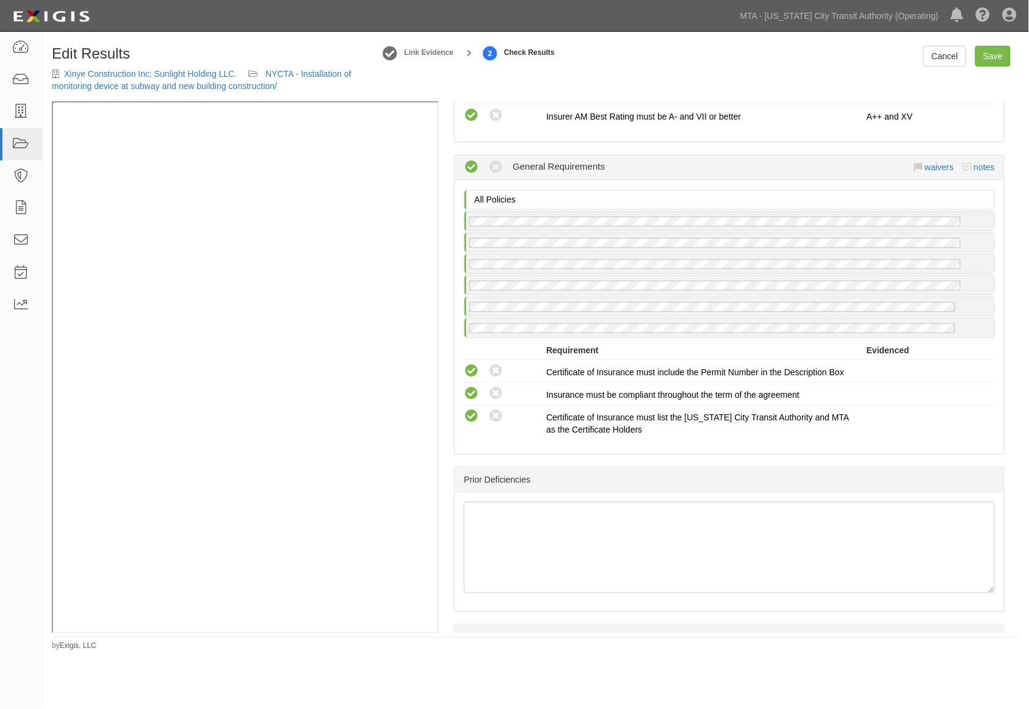
scroll to position [2092, 0]
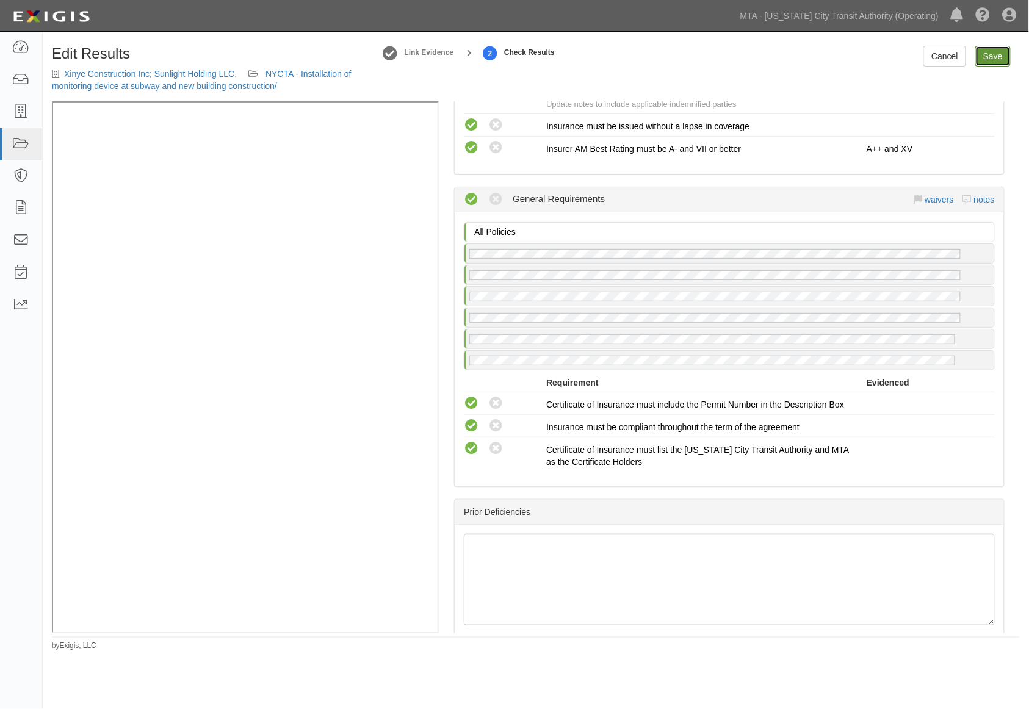
click at [995, 60] on link "Save" at bounding box center [992, 56] width 35 height 21
radio input "true"
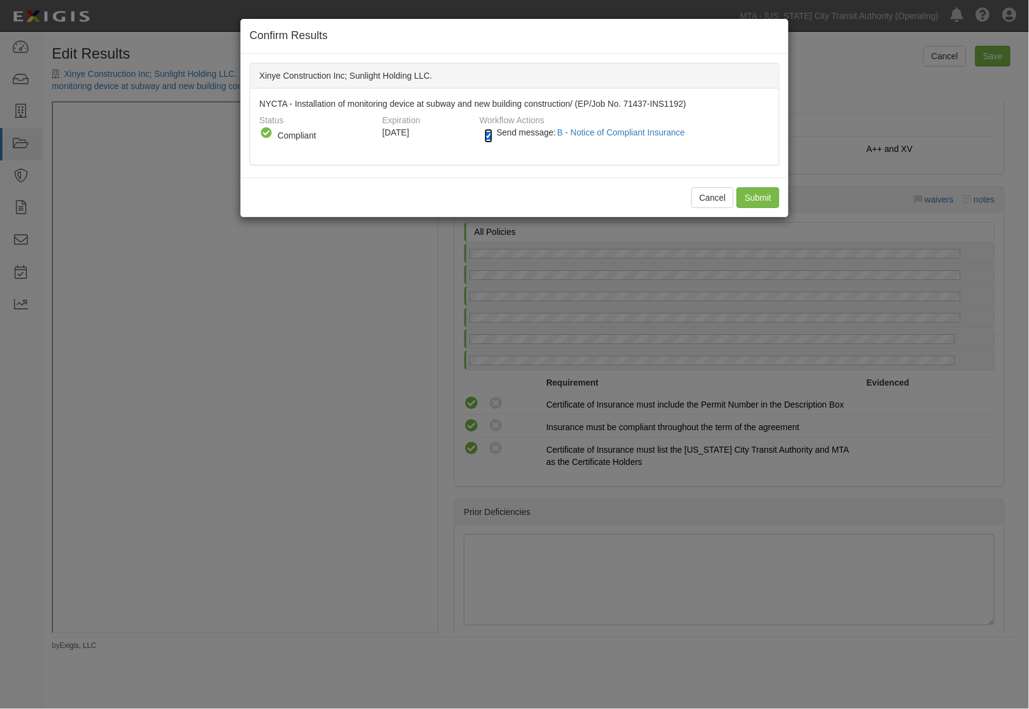
click at [487, 135] on input "Send message: B - Notice of Compliant Insurance" at bounding box center [489, 136] width 8 height 14
checkbox input "false"
click at [759, 197] on input "Submit" at bounding box center [758, 197] width 43 height 21
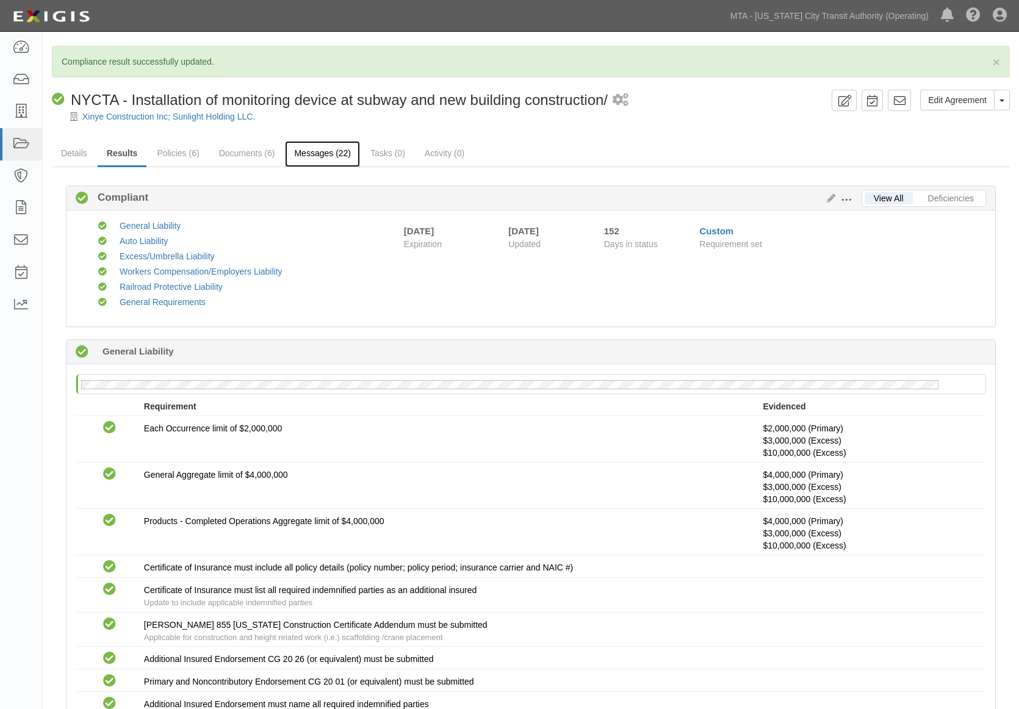
click at [325, 156] on link "Messages (22)" at bounding box center [322, 154] width 75 height 26
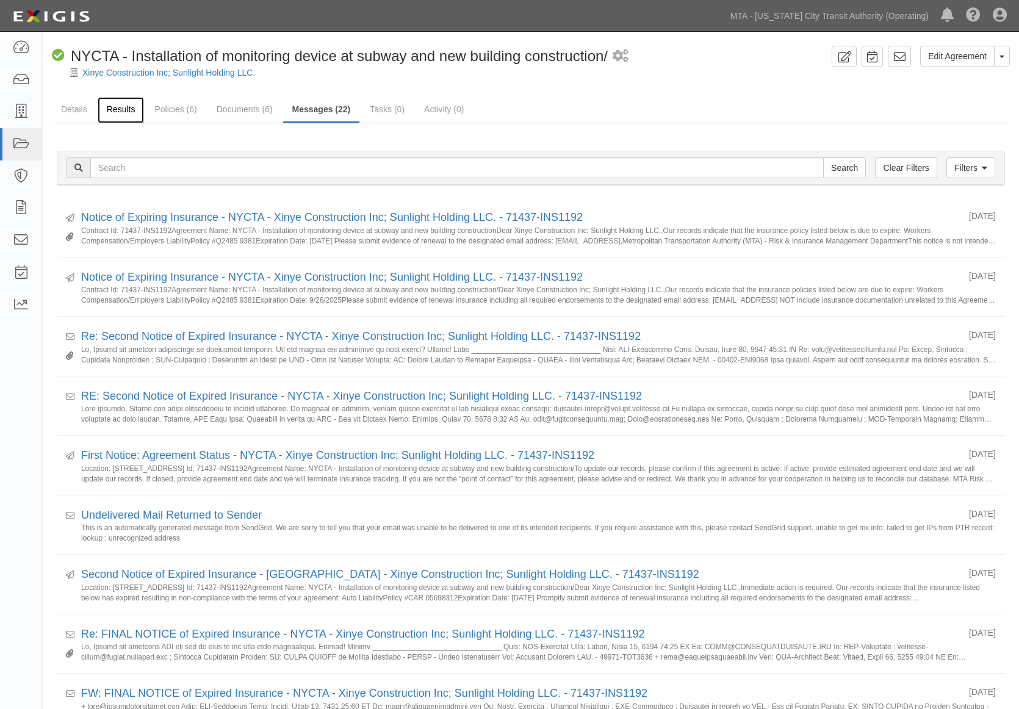
click at [123, 104] on link "Results" at bounding box center [121, 110] width 47 height 26
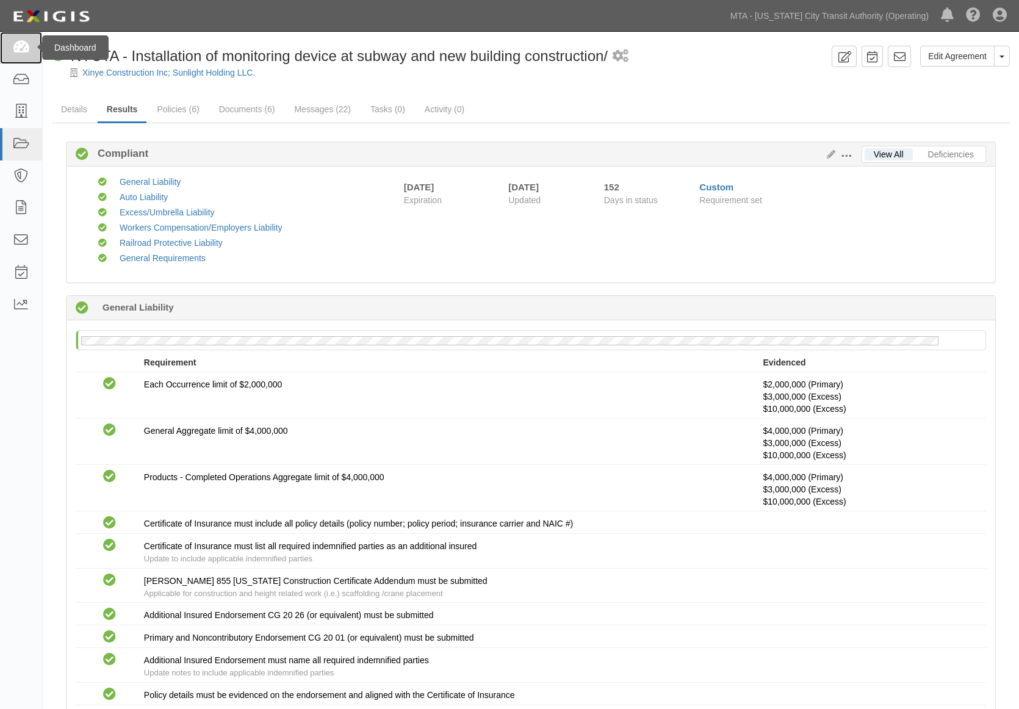
click at [14, 48] on icon at bounding box center [20, 48] width 17 height 14
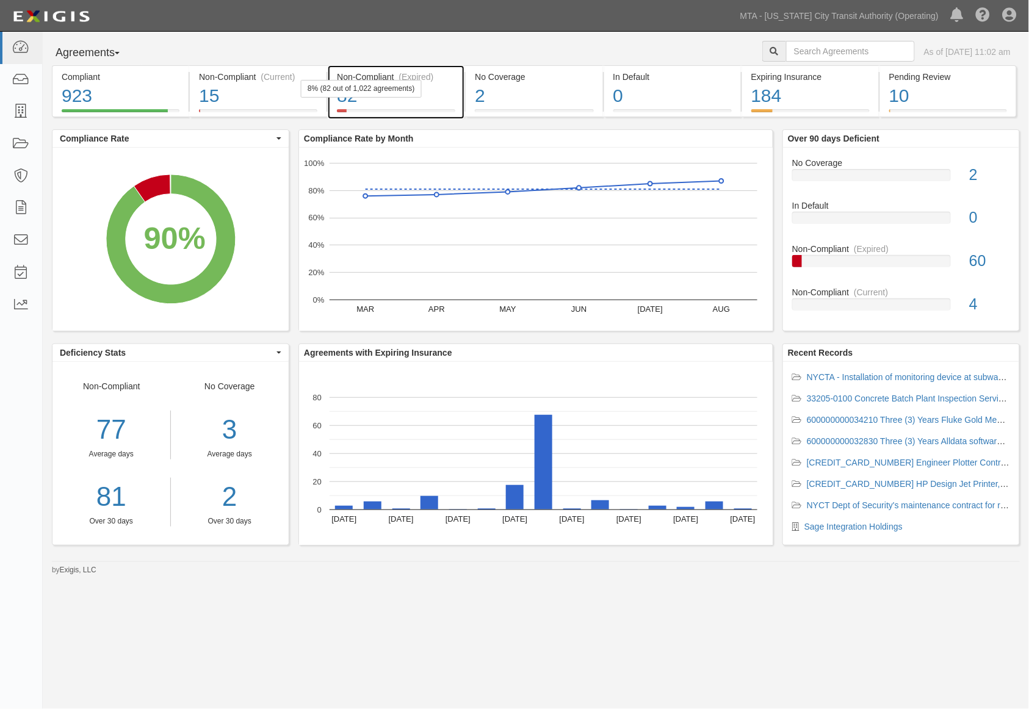
click at [455, 96] on div "82" at bounding box center [396, 96] width 118 height 26
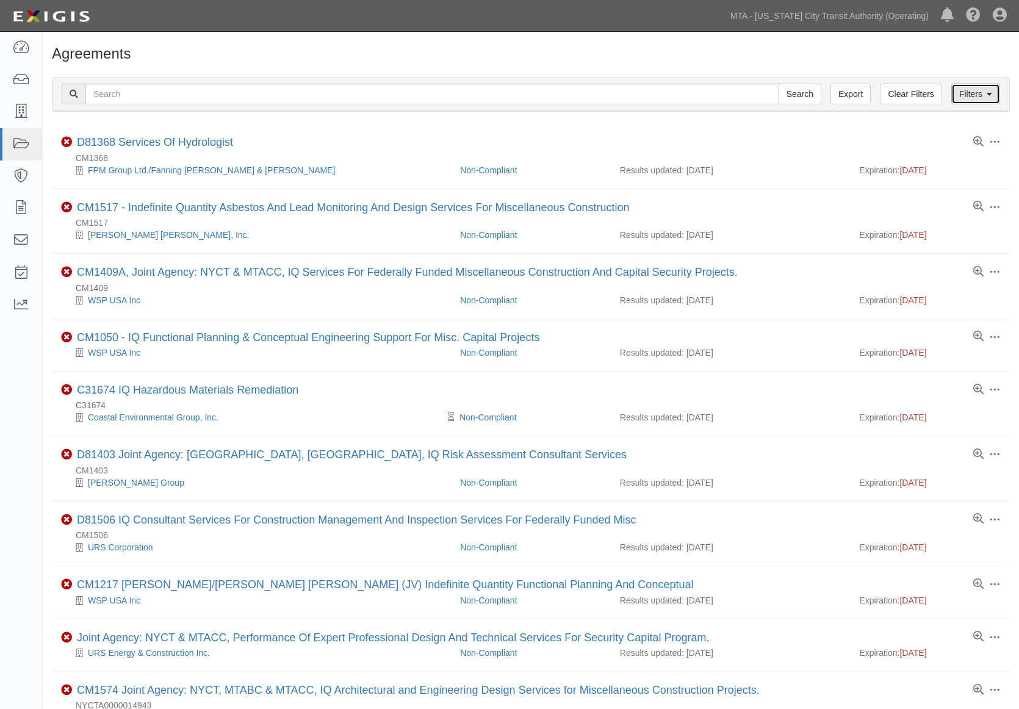
click at [973, 99] on link "Filters" at bounding box center [976, 94] width 49 height 21
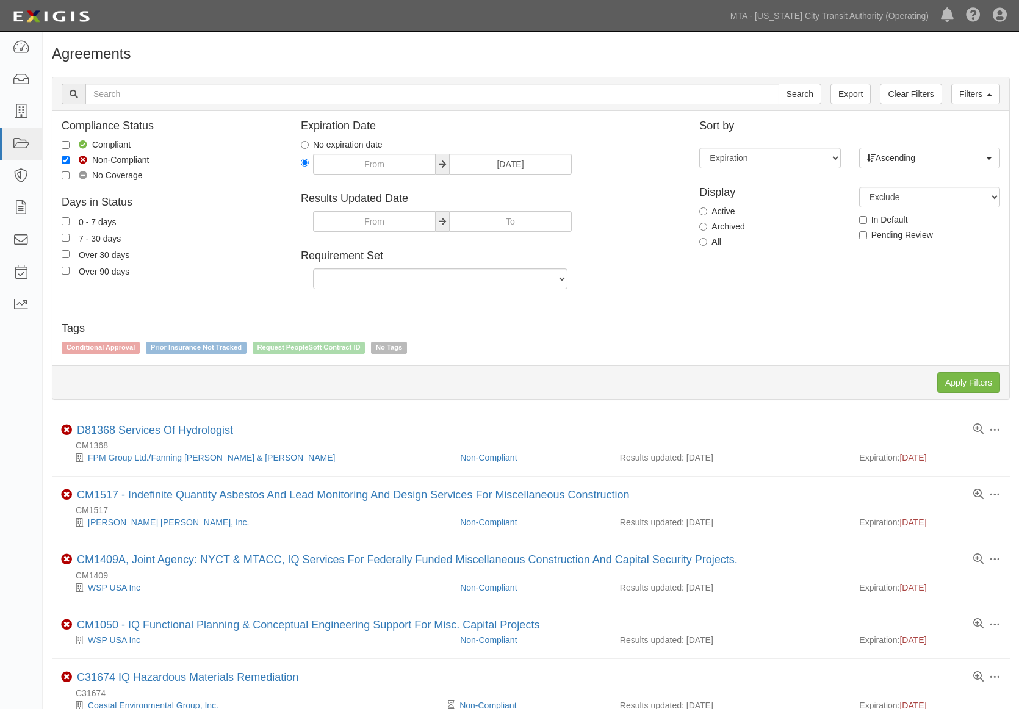
click at [728, 224] on label "Archived" at bounding box center [721, 226] width 45 height 12
click at [707, 224] on input "Archived" at bounding box center [703, 227] width 8 height 8
radio input "true"
click at [732, 227] on label "Archived" at bounding box center [721, 226] width 45 height 12
click at [707, 227] on input "Archived" at bounding box center [703, 227] width 8 height 8
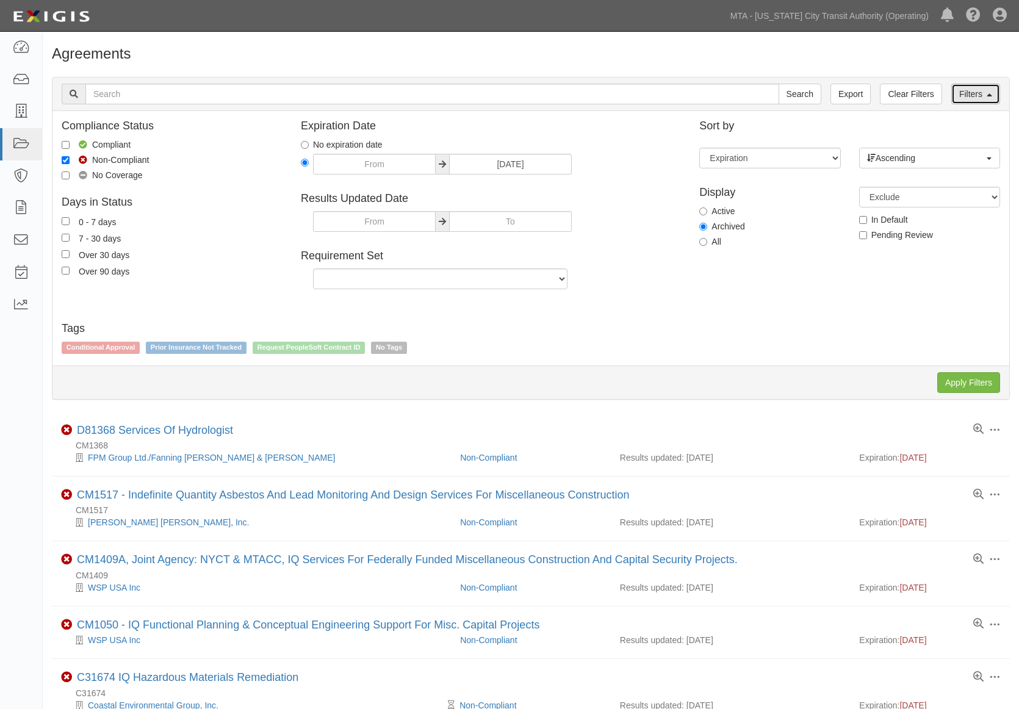
click at [965, 98] on link "Filters" at bounding box center [976, 94] width 49 height 21
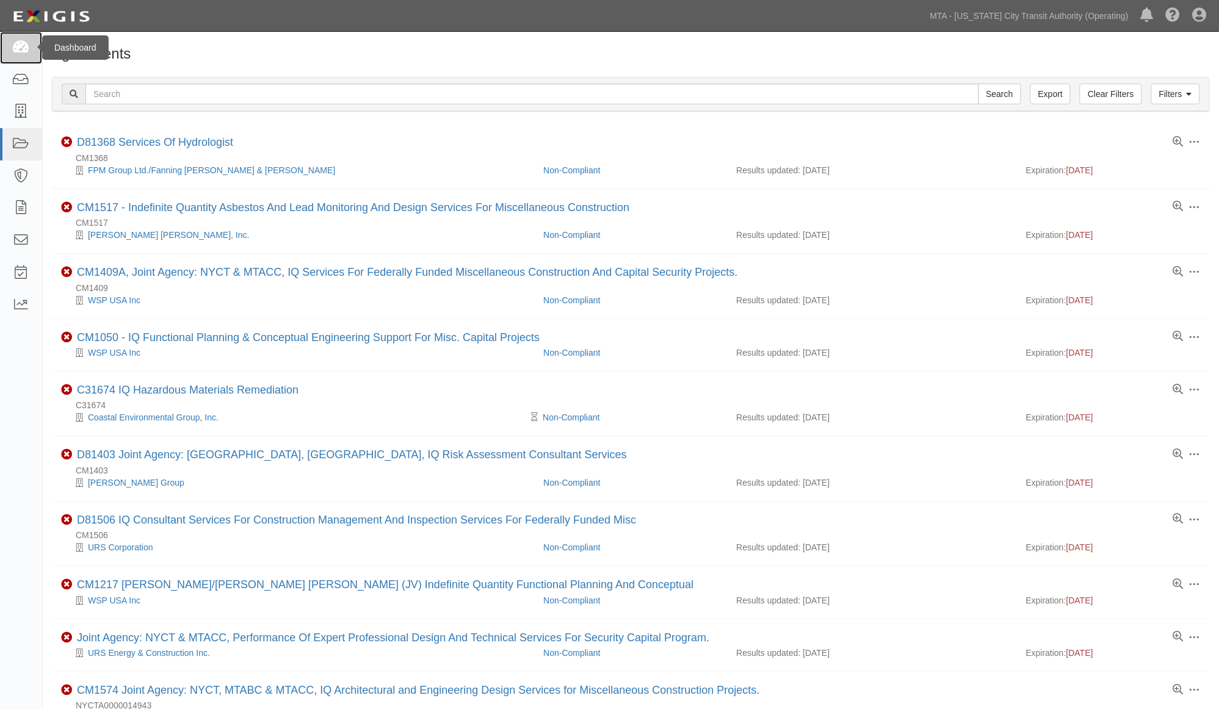
click at [20, 51] on icon at bounding box center [20, 48] width 17 height 14
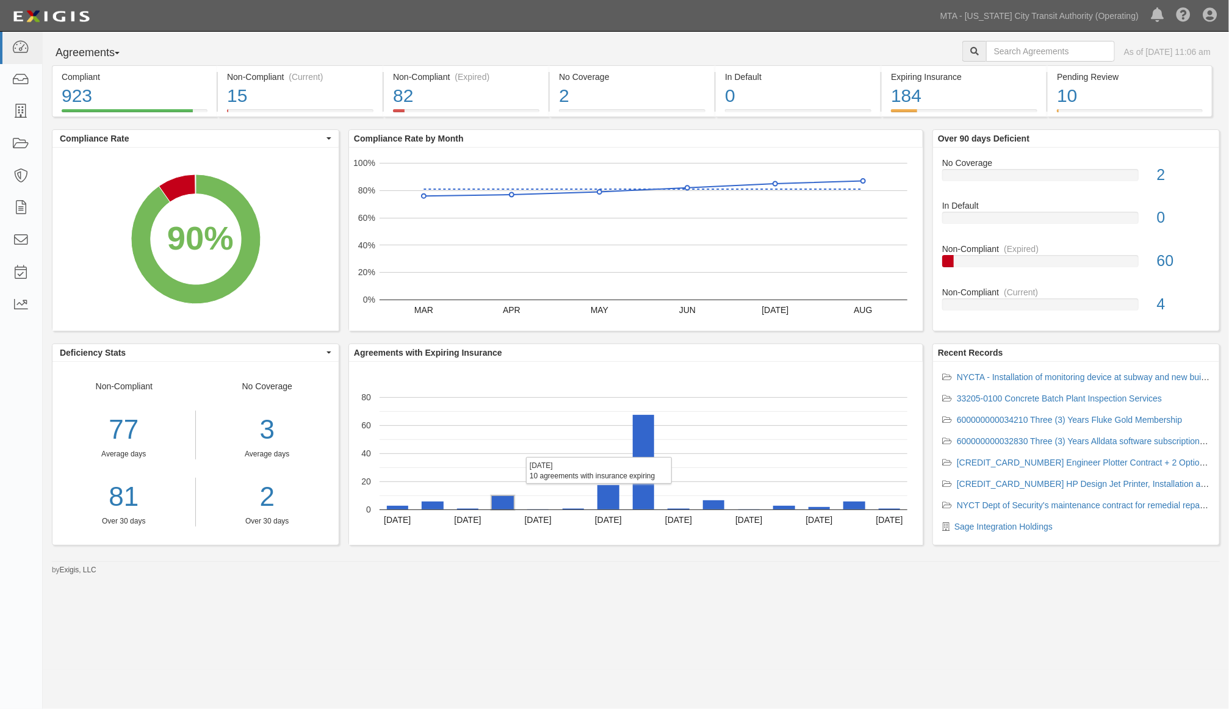
click at [507, 507] on rect "A chart." at bounding box center [503, 502] width 22 height 13
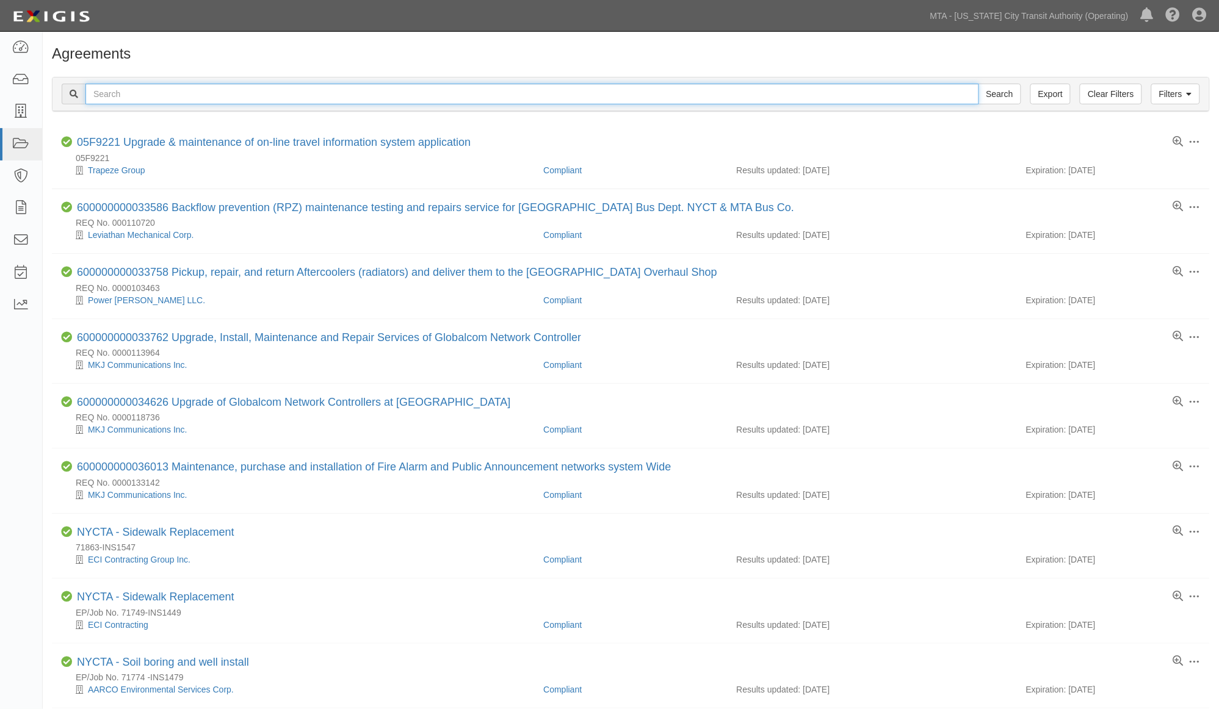
click at [129, 93] on input "text" at bounding box center [532, 94] width 894 height 21
type input "234261"
click at [978, 84] on input "Search" at bounding box center [999, 94] width 43 height 21
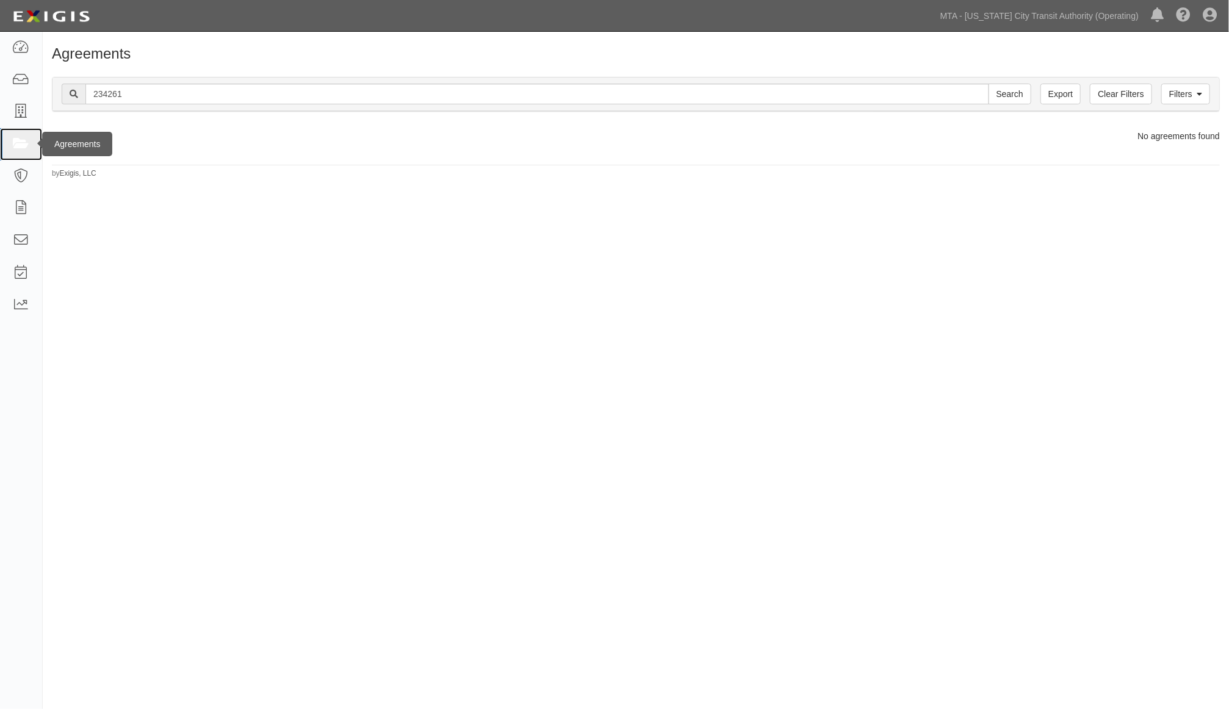
click at [16, 146] on icon at bounding box center [20, 144] width 17 height 14
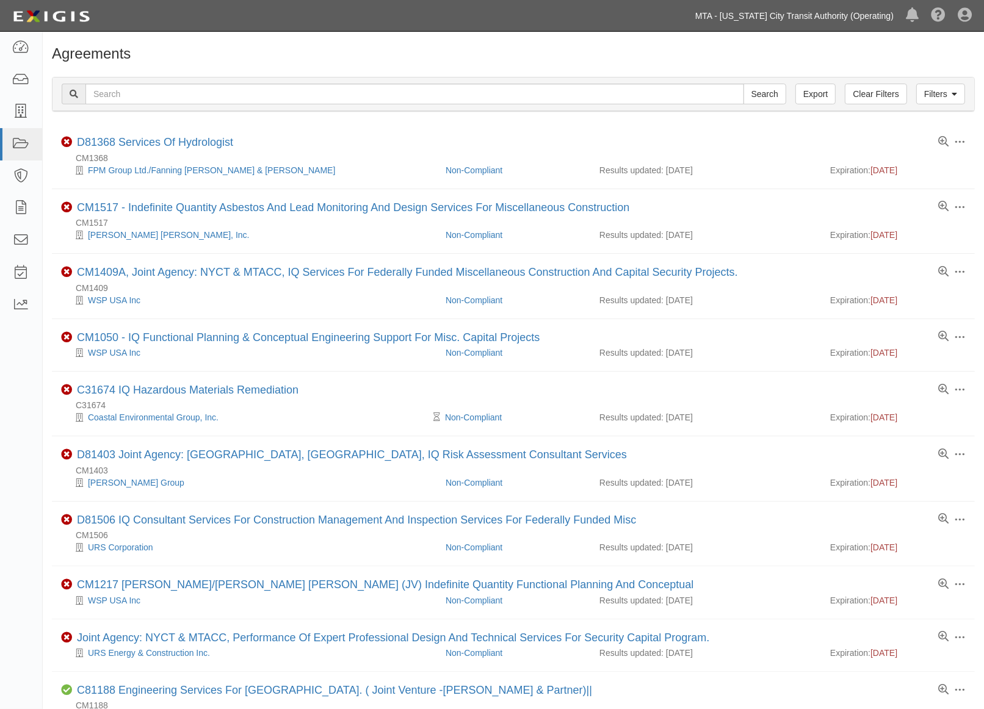
click at [804, 17] on link "MTA - [US_STATE] City Transit Authority (Operating)" at bounding box center [794, 16] width 211 height 24
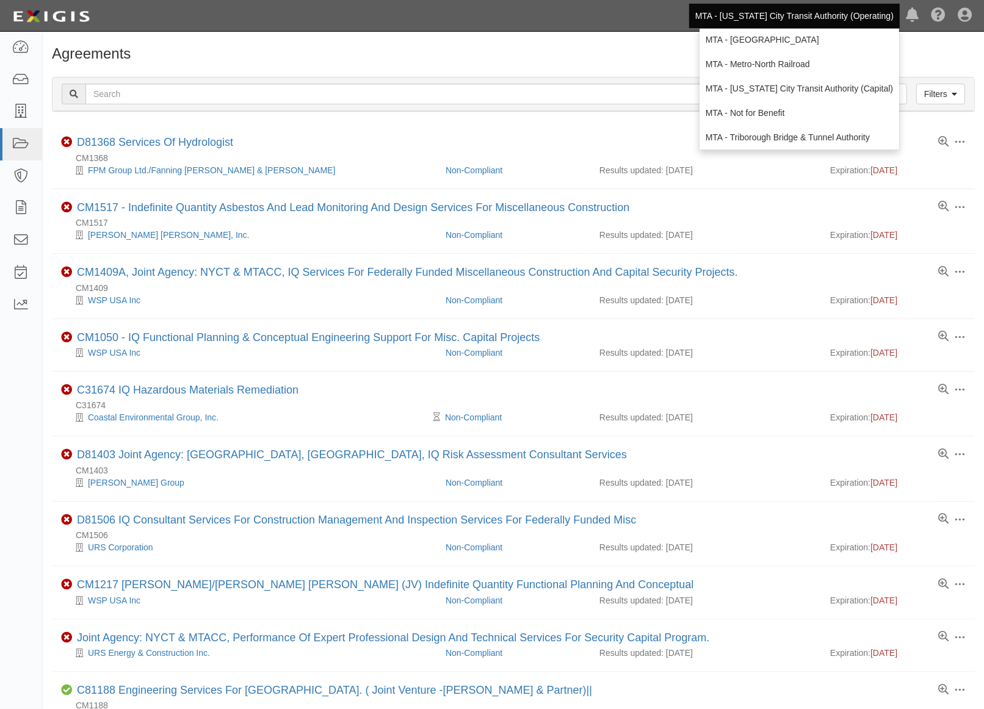
scroll to position [81, 0]
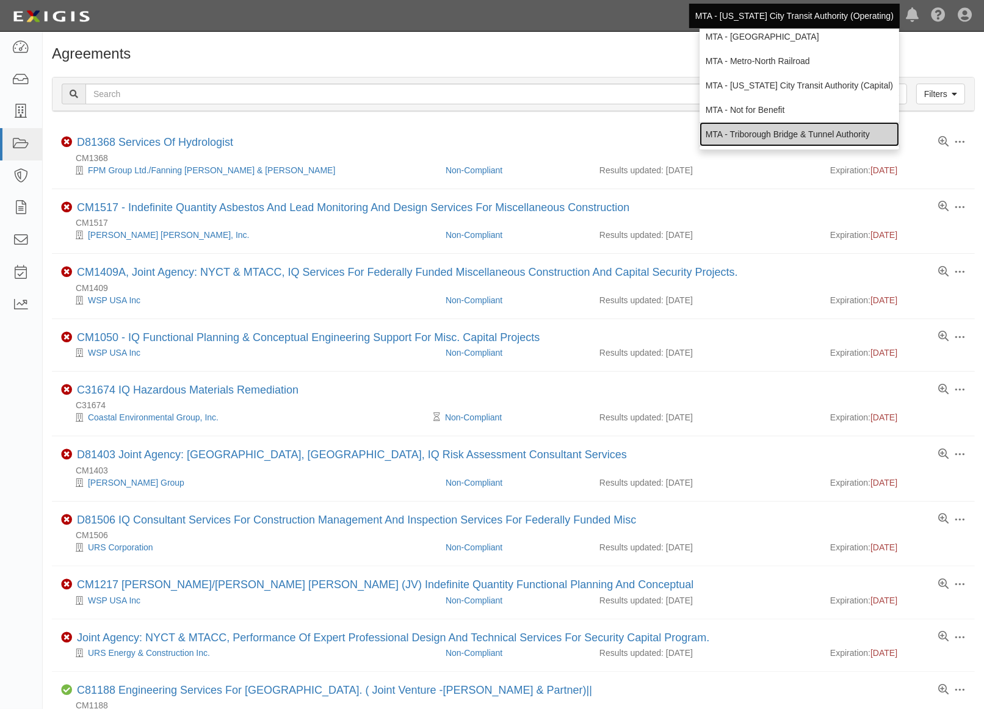
click at [784, 131] on link "MTA - Triborough Bridge & Tunnel Authority" at bounding box center [799, 134] width 200 height 24
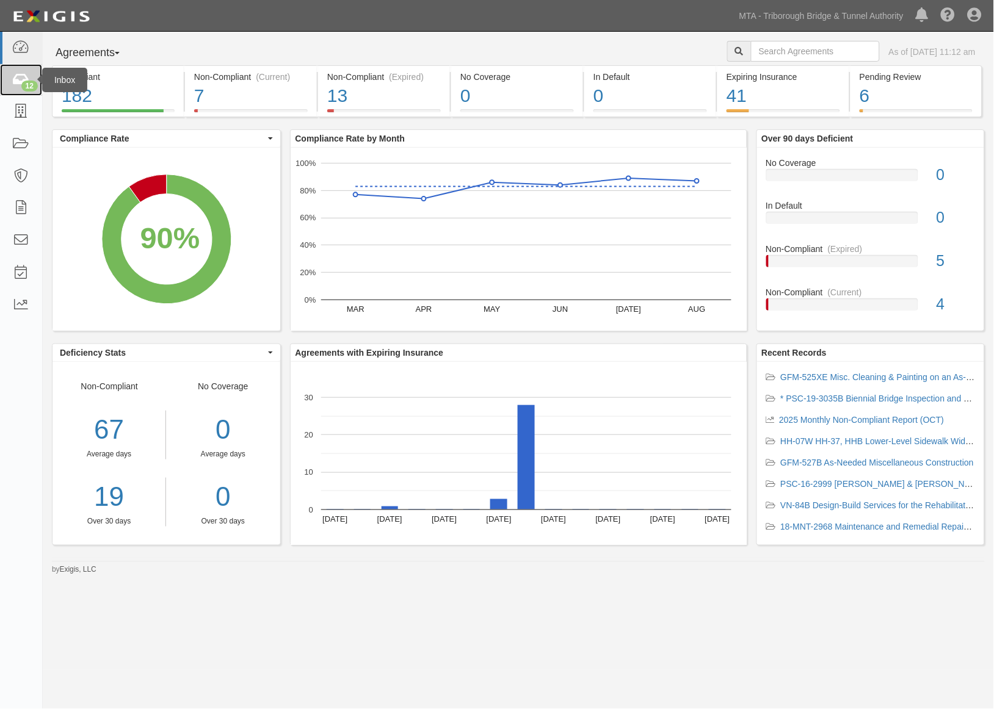
click at [19, 81] on icon at bounding box center [20, 80] width 17 height 14
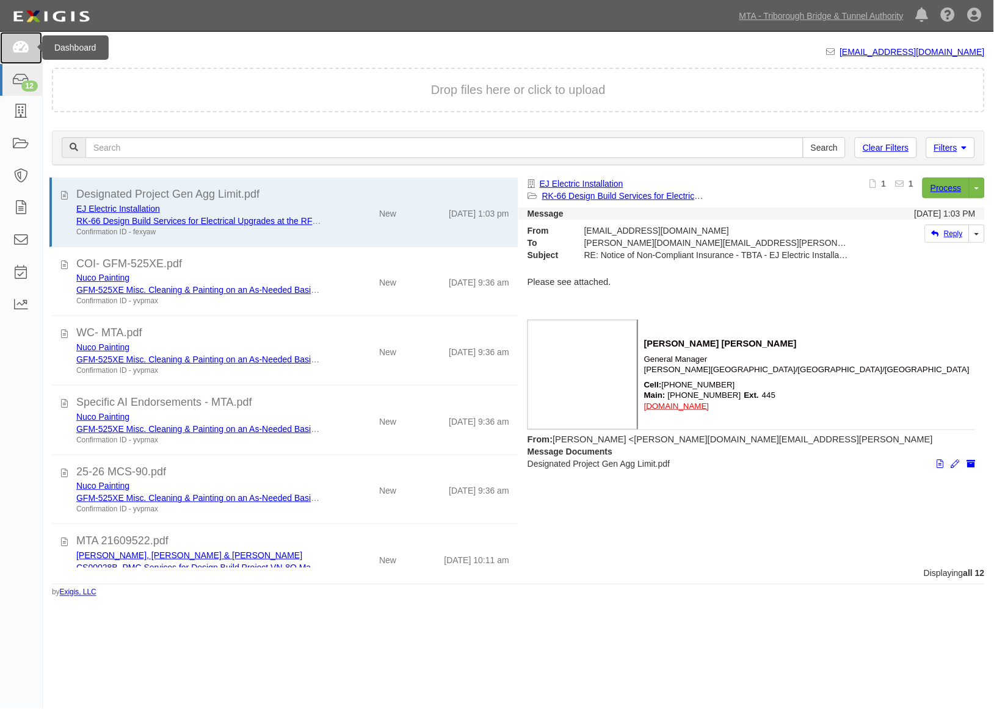
click at [25, 49] on icon at bounding box center [20, 48] width 17 height 14
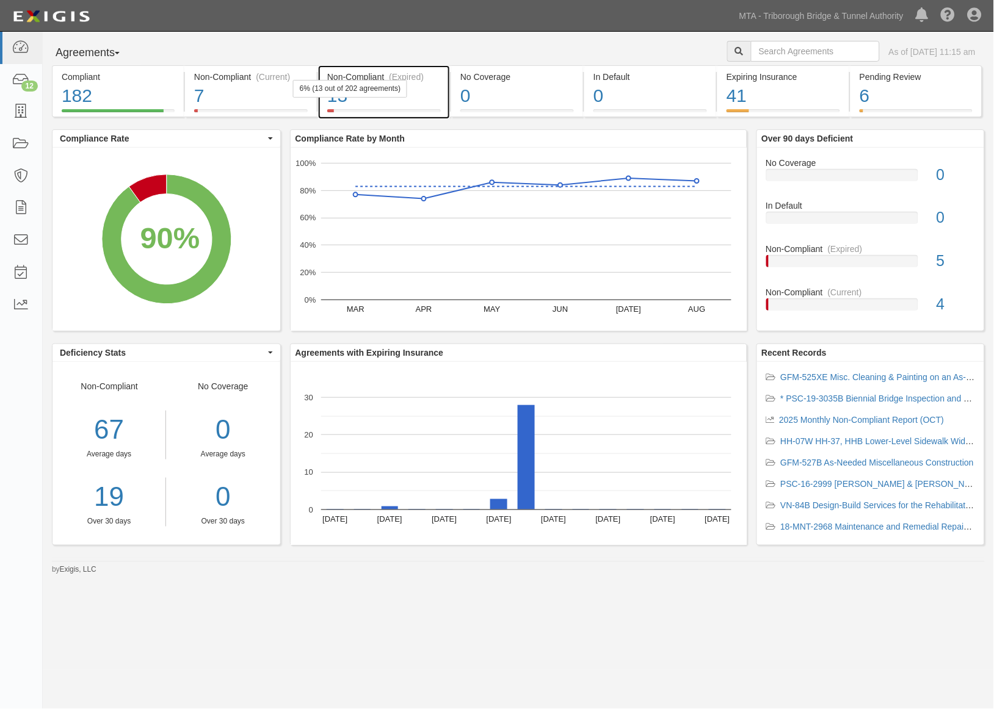
click at [430, 99] on div "13" at bounding box center [384, 96] width 114 height 26
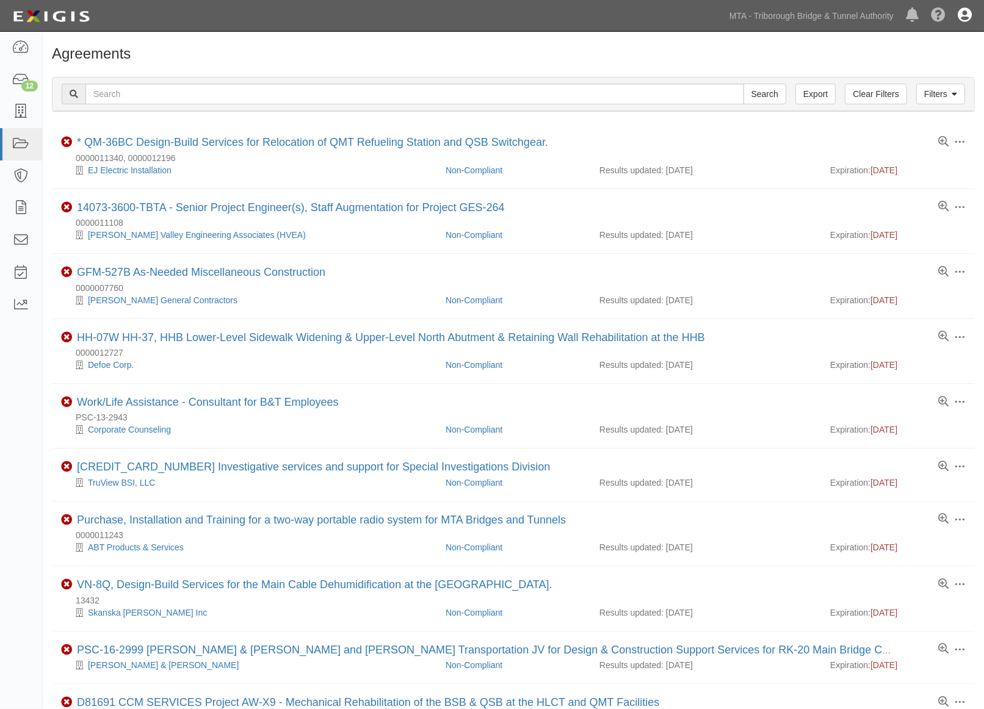
click at [964, 15] on icon at bounding box center [965, 16] width 14 height 15
click at [922, 81] on link "Sign Out" at bounding box center [929, 71] width 96 height 24
